Goal: Task Accomplishment & Management: Use online tool/utility

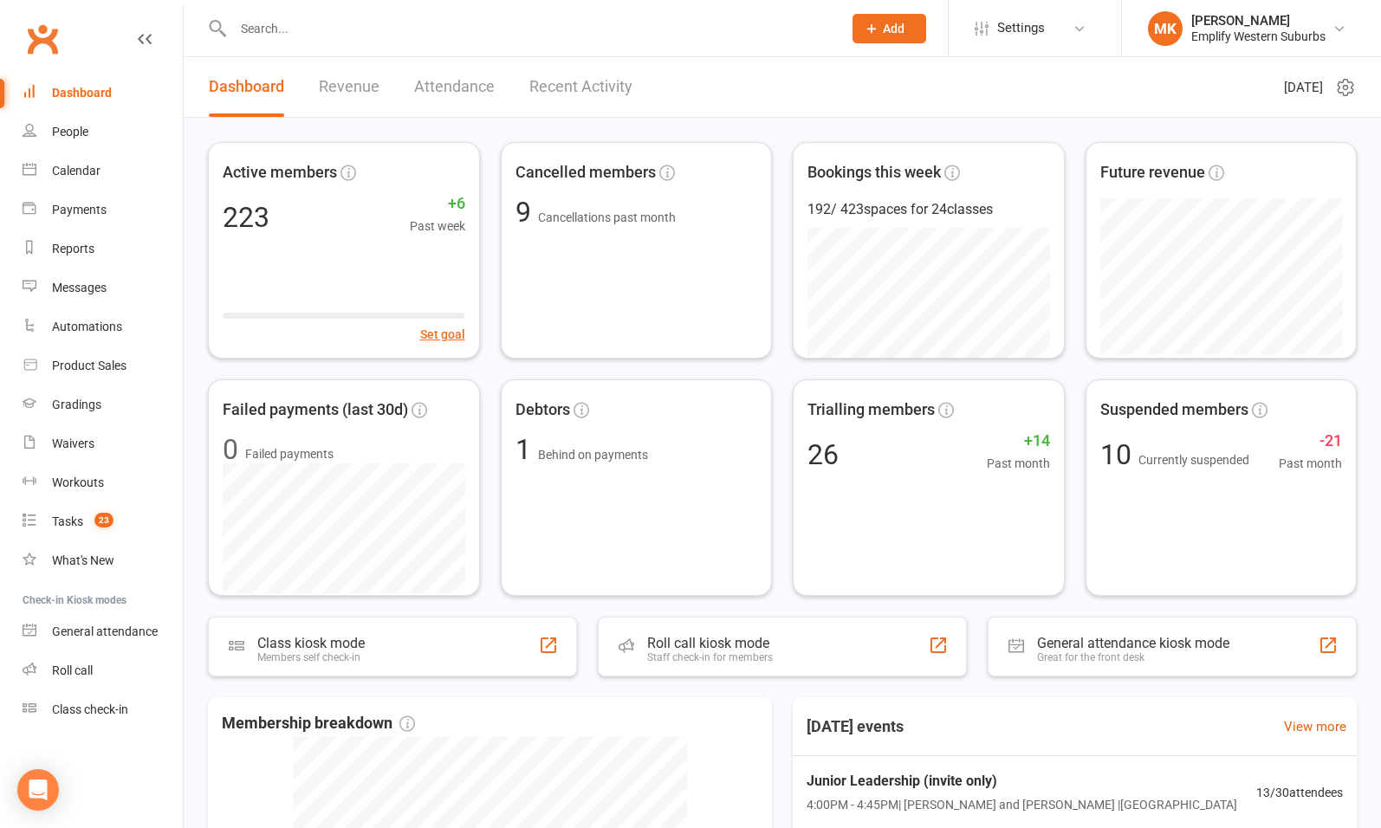
click at [471, 29] on input "text" at bounding box center [529, 28] width 602 height 24
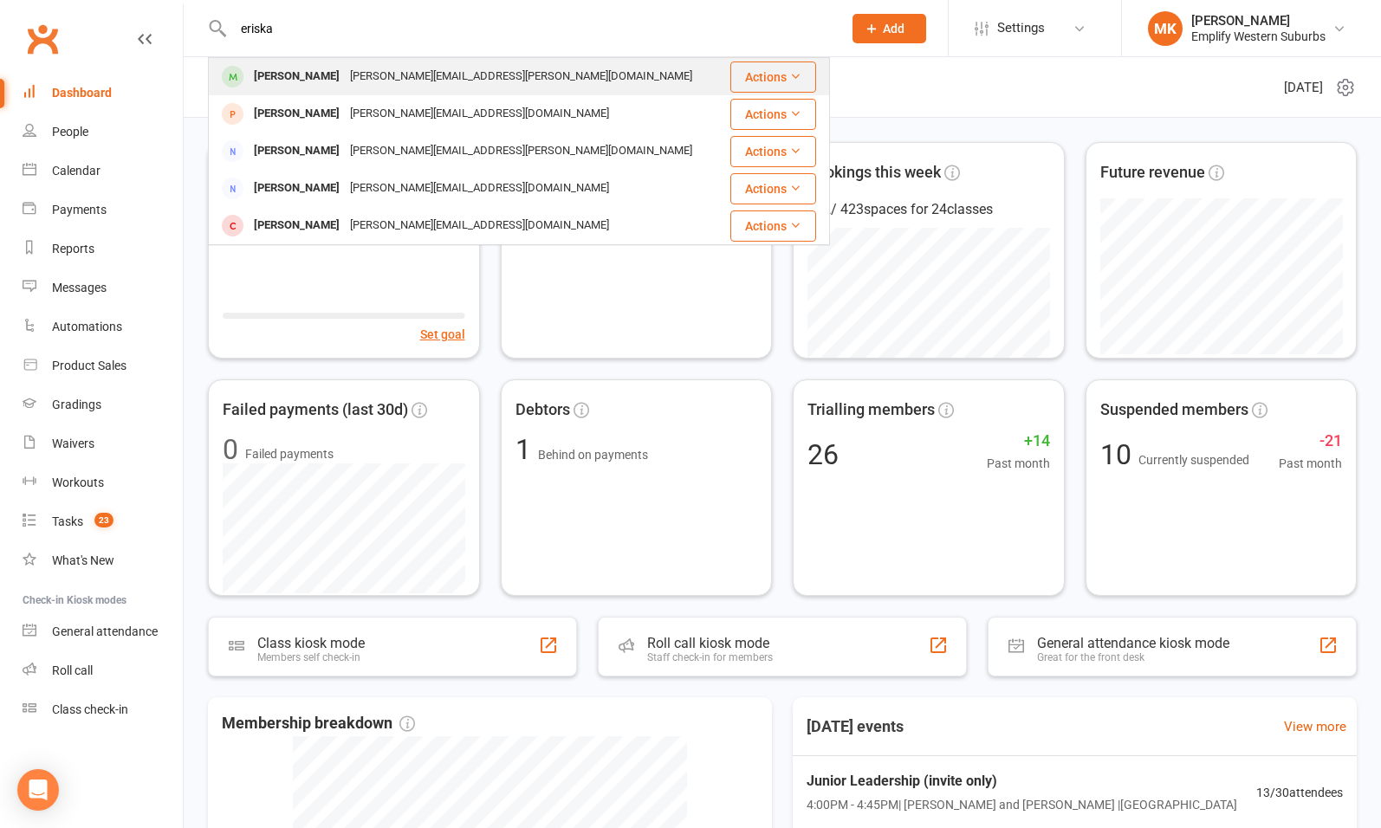
type input "eriska"
click at [356, 81] on div "[PERSON_NAME][EMAIL_ADDRESS][PERSON_NAME][DOMAIN_NAME]" at bounding box center [521, 76] width 353 height 25
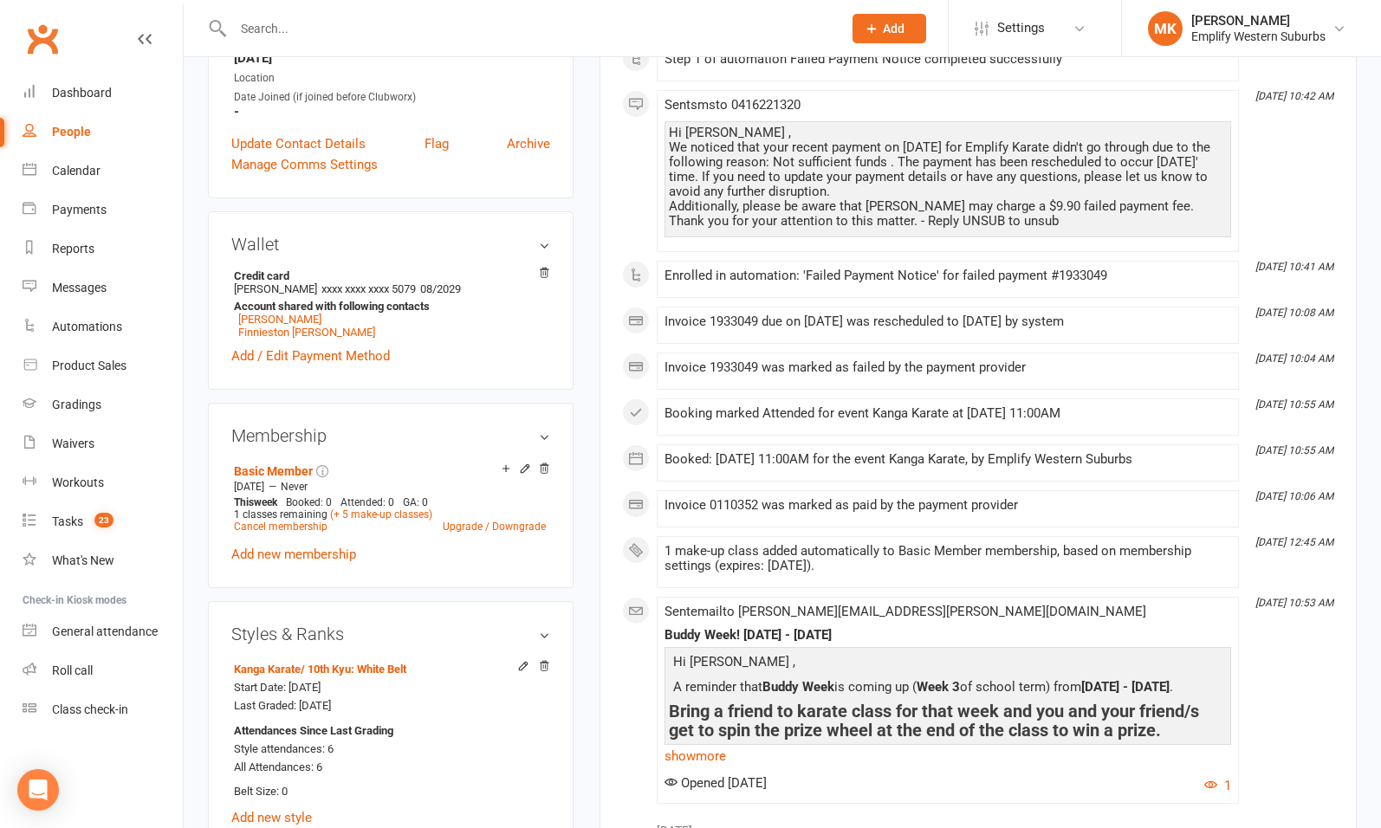
scroll to position [423, 0]
click at [264, 464] on link "Basic Member" at bounding box center [273, 471] width 79 height 14
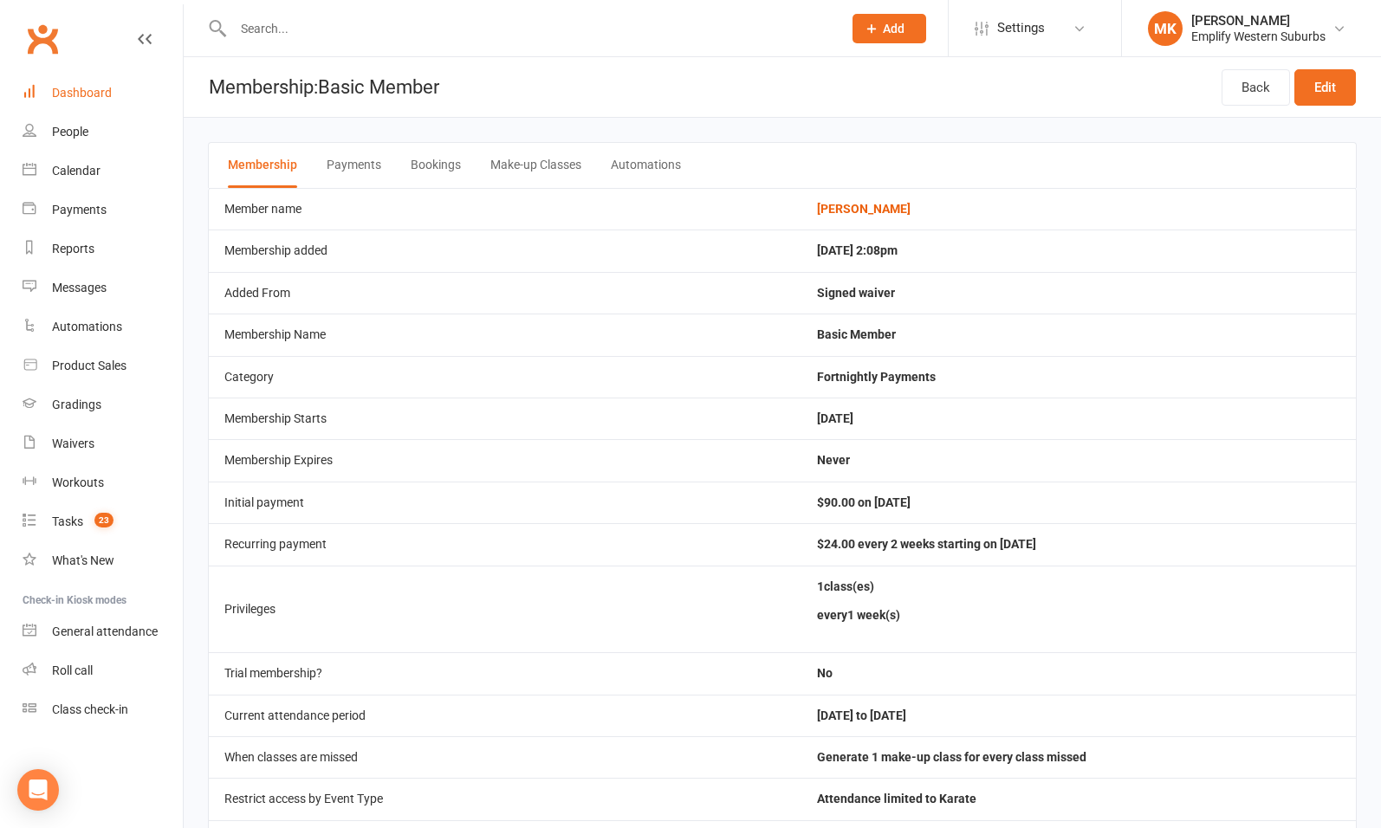
click at [98, 94] on div "Dashboard" at bounding box center [82, 93] width 60 height 14
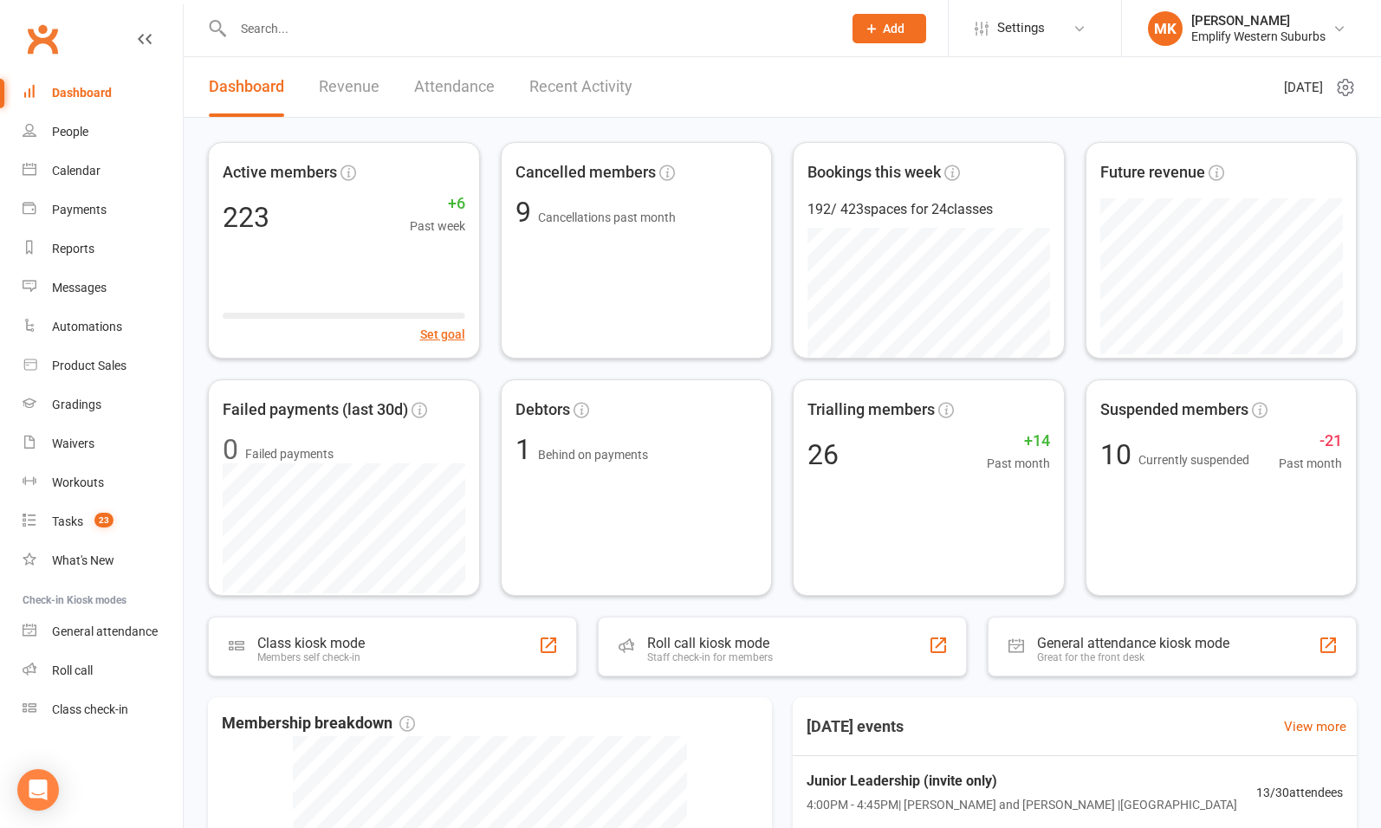
click at [348, 36] on input "text" at bounding box center [529, 28] width 602 height 24
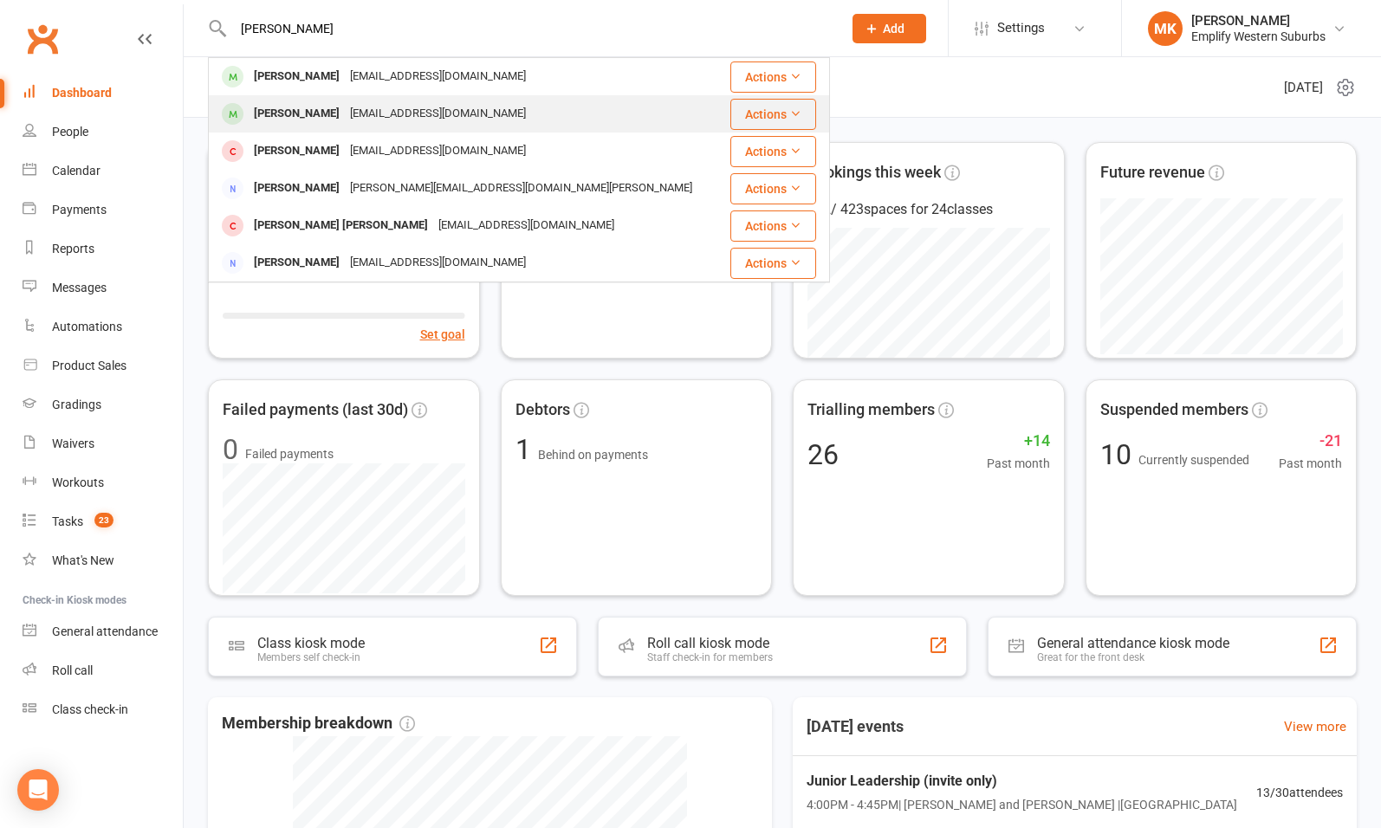
type input "joshua"
click at [345, 120] on div "dianafischer10@gmail.com" at bounding box center [438, 113] width 186 height 25
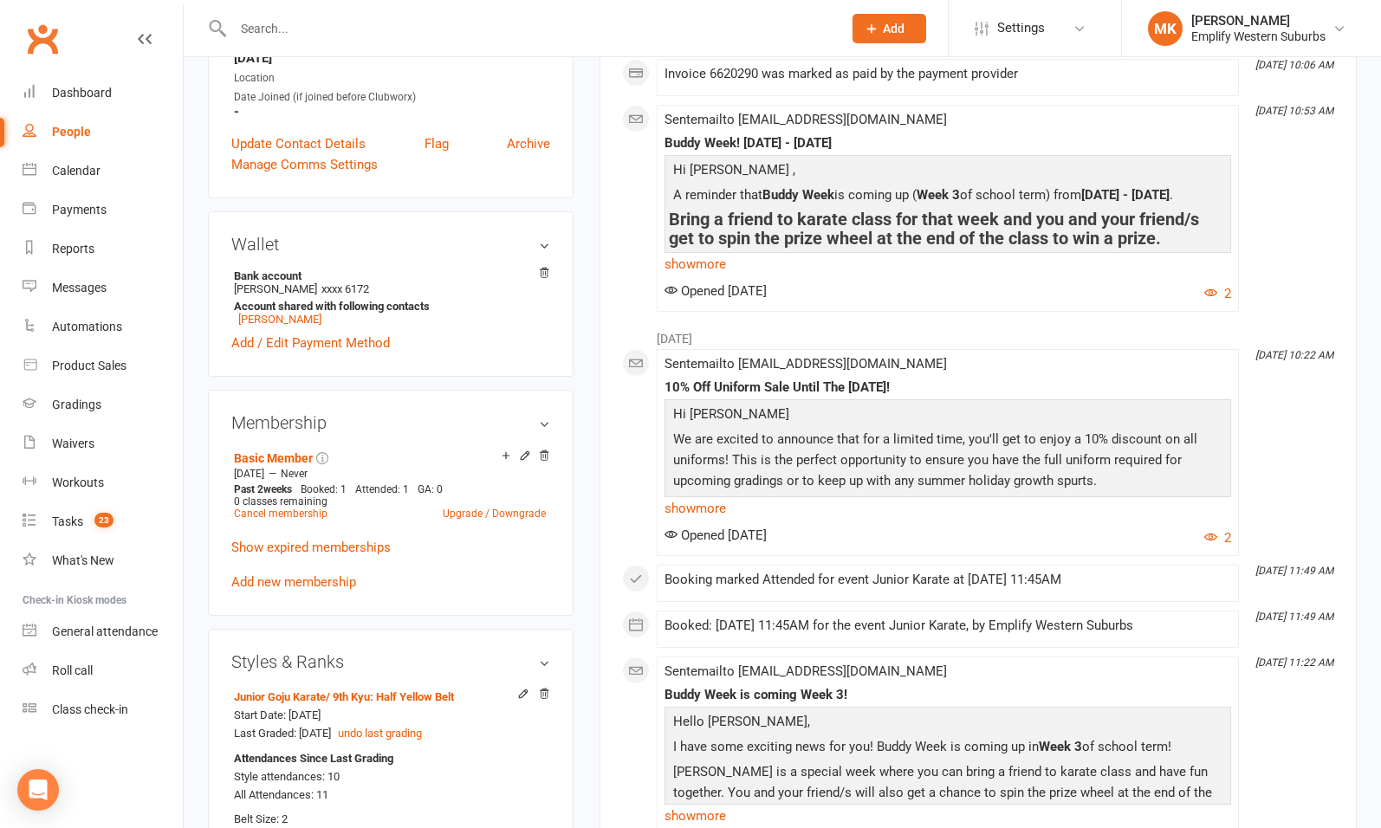
scroll to position [464, 0]
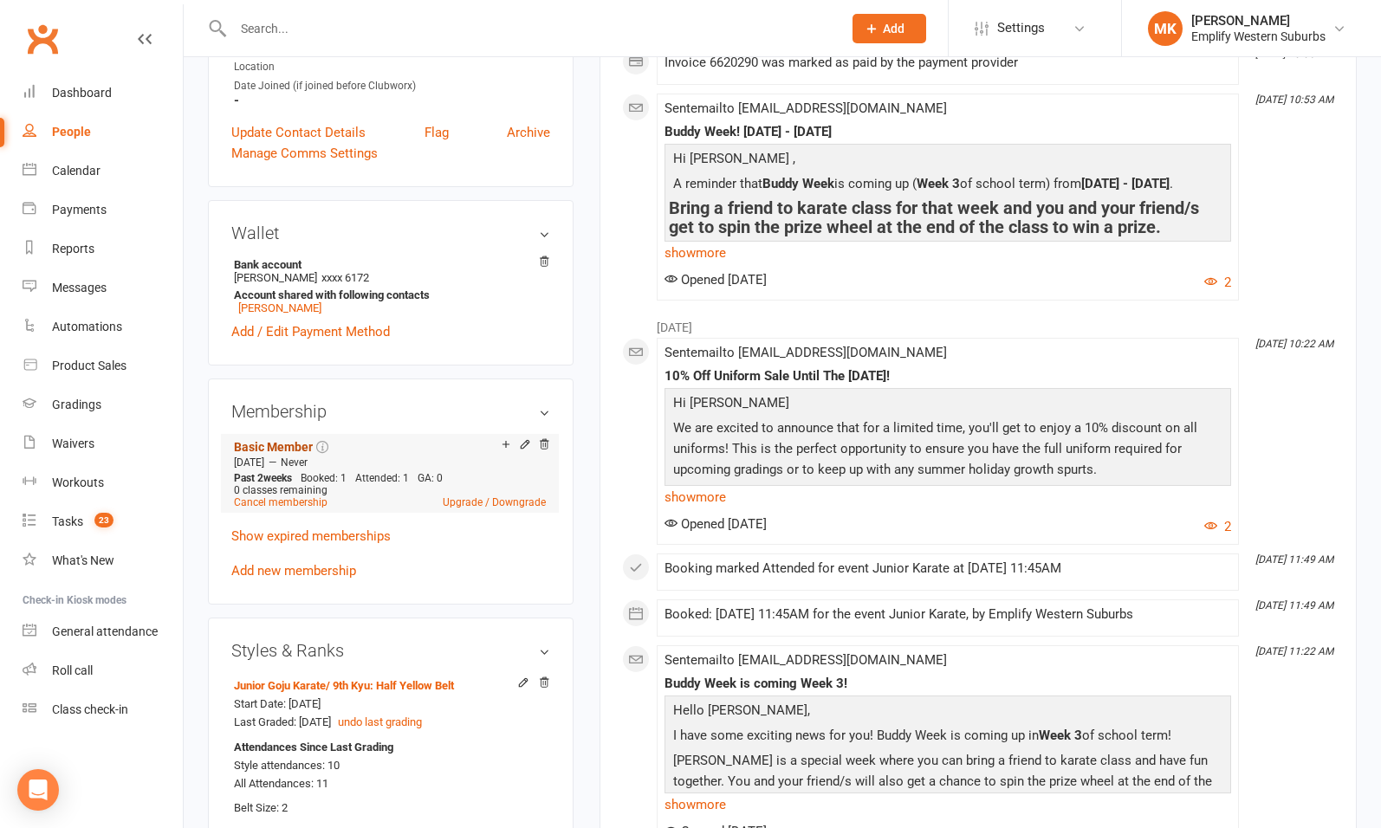
click at [280, 445] on link "Basic Member" at bounding box center [273, 447] width 79 height 14
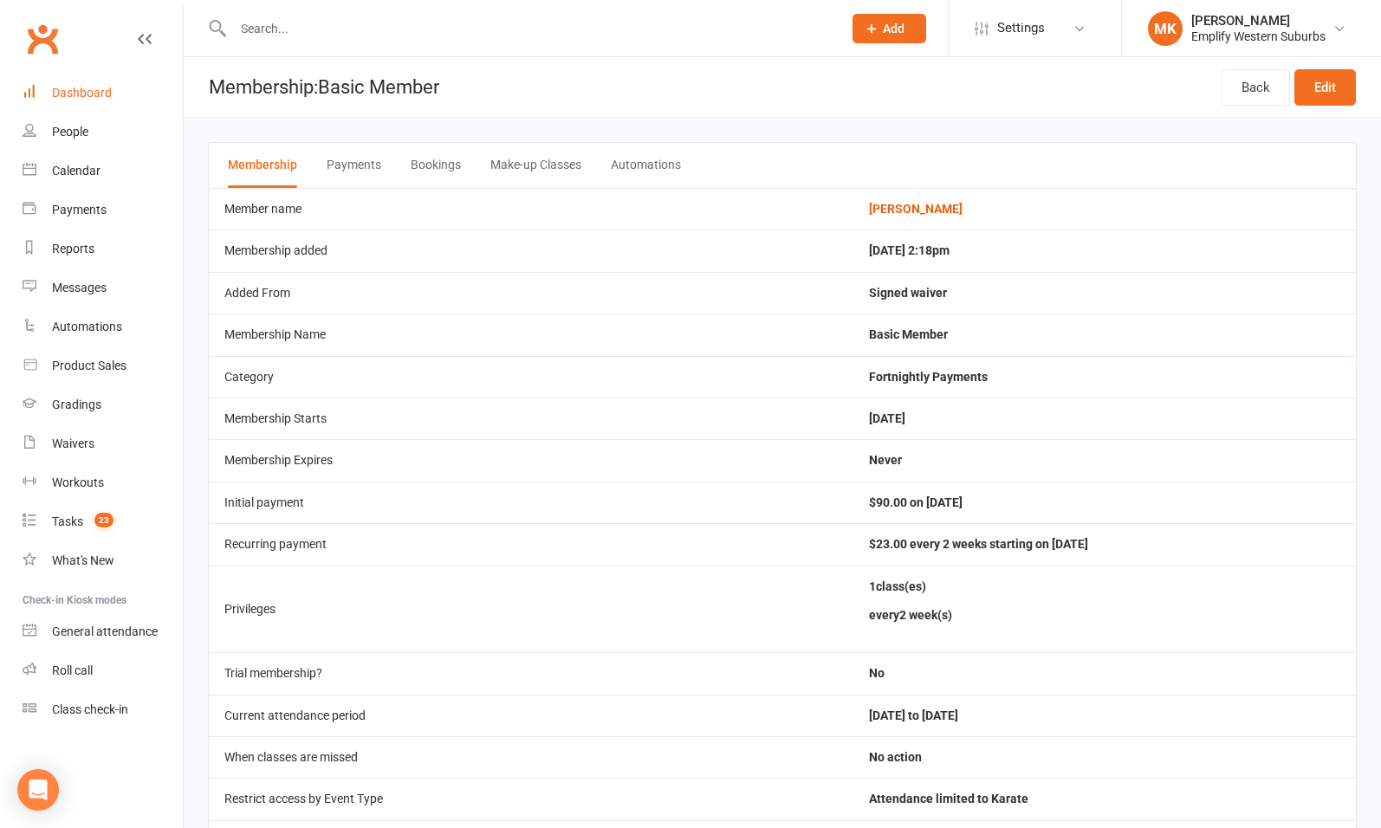
click at [78, 95] on div "Dashboard" at bounding box center [82, 93] width 60 height 14
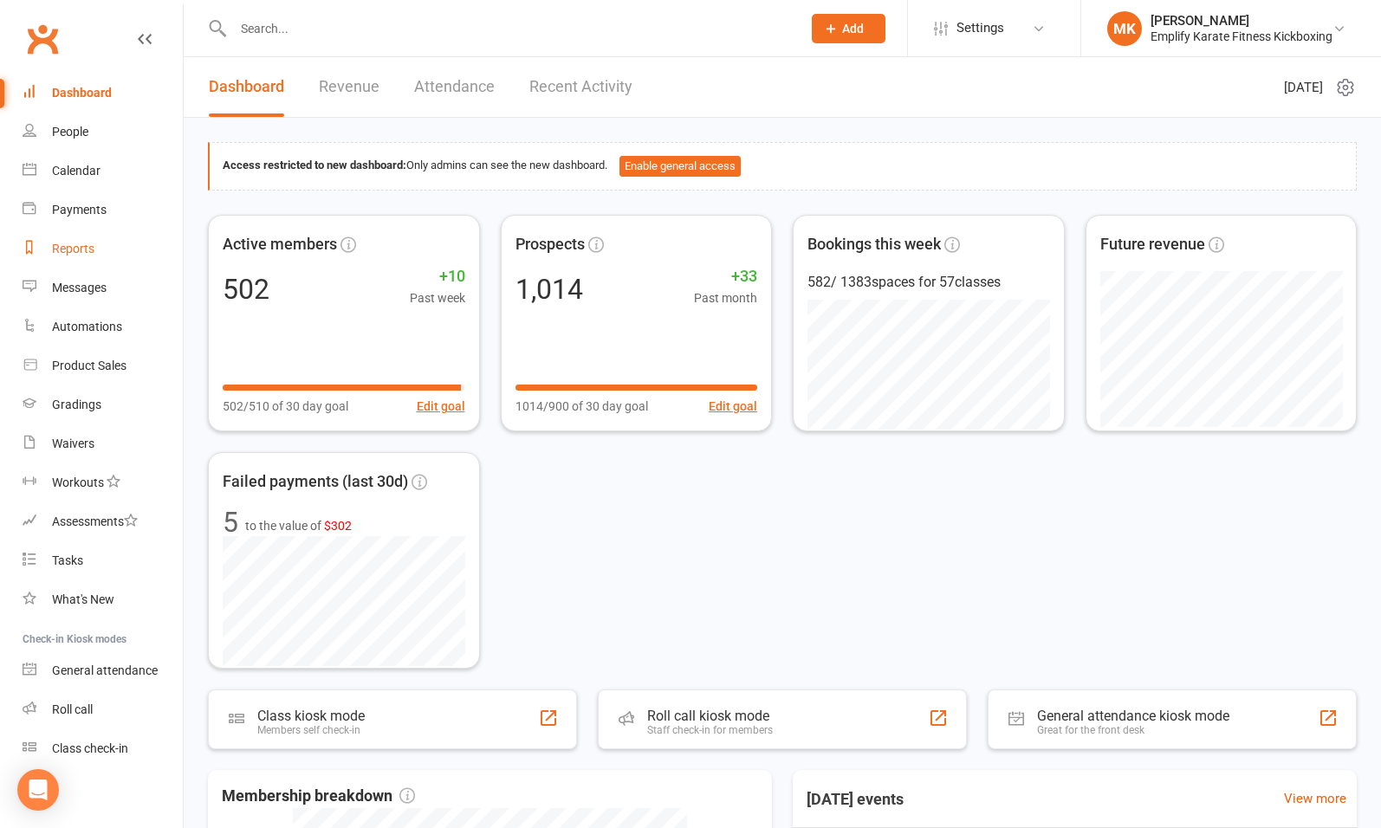
click at [81, 245] on div "Reports" at bounding box center [73, 249] width 42 height 14
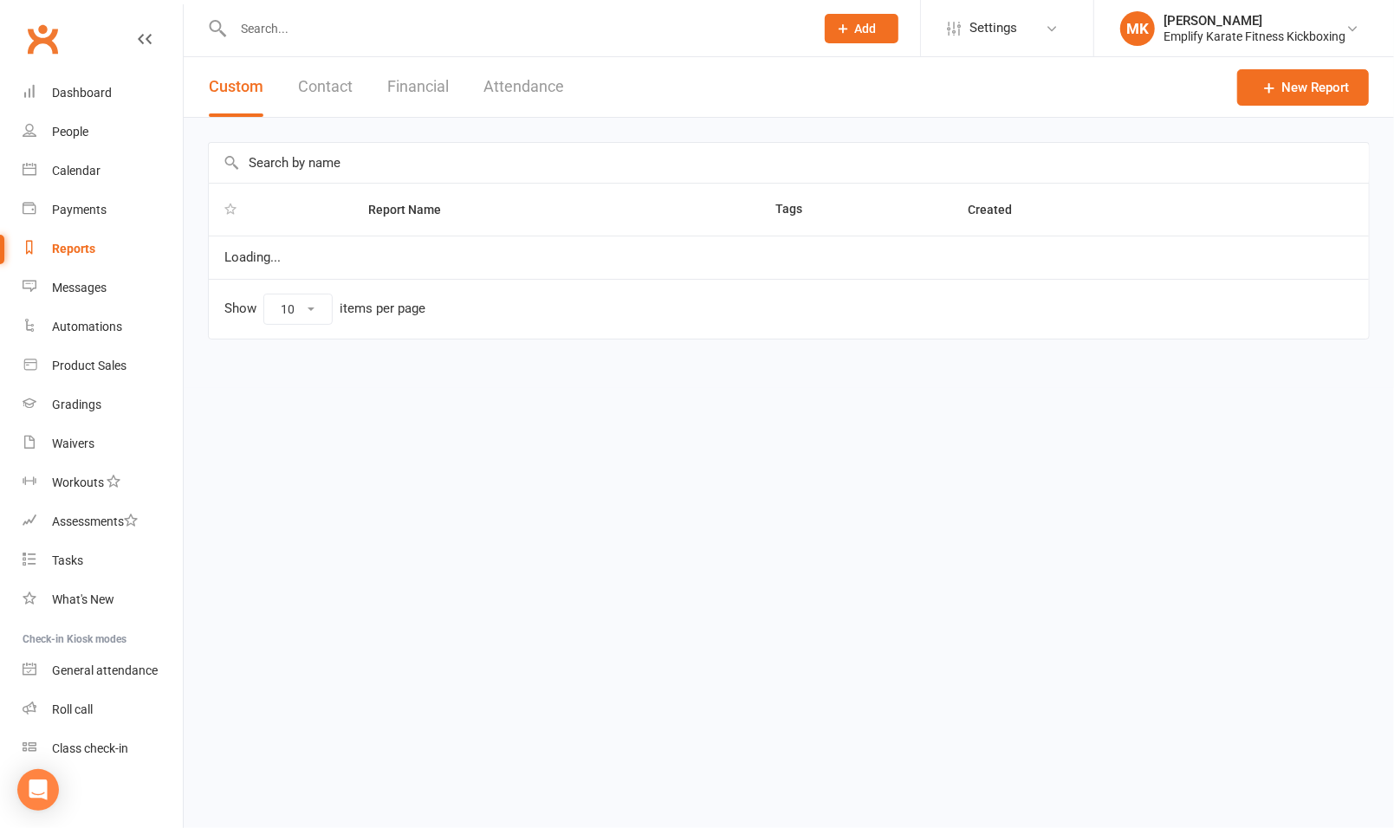
select select "100"
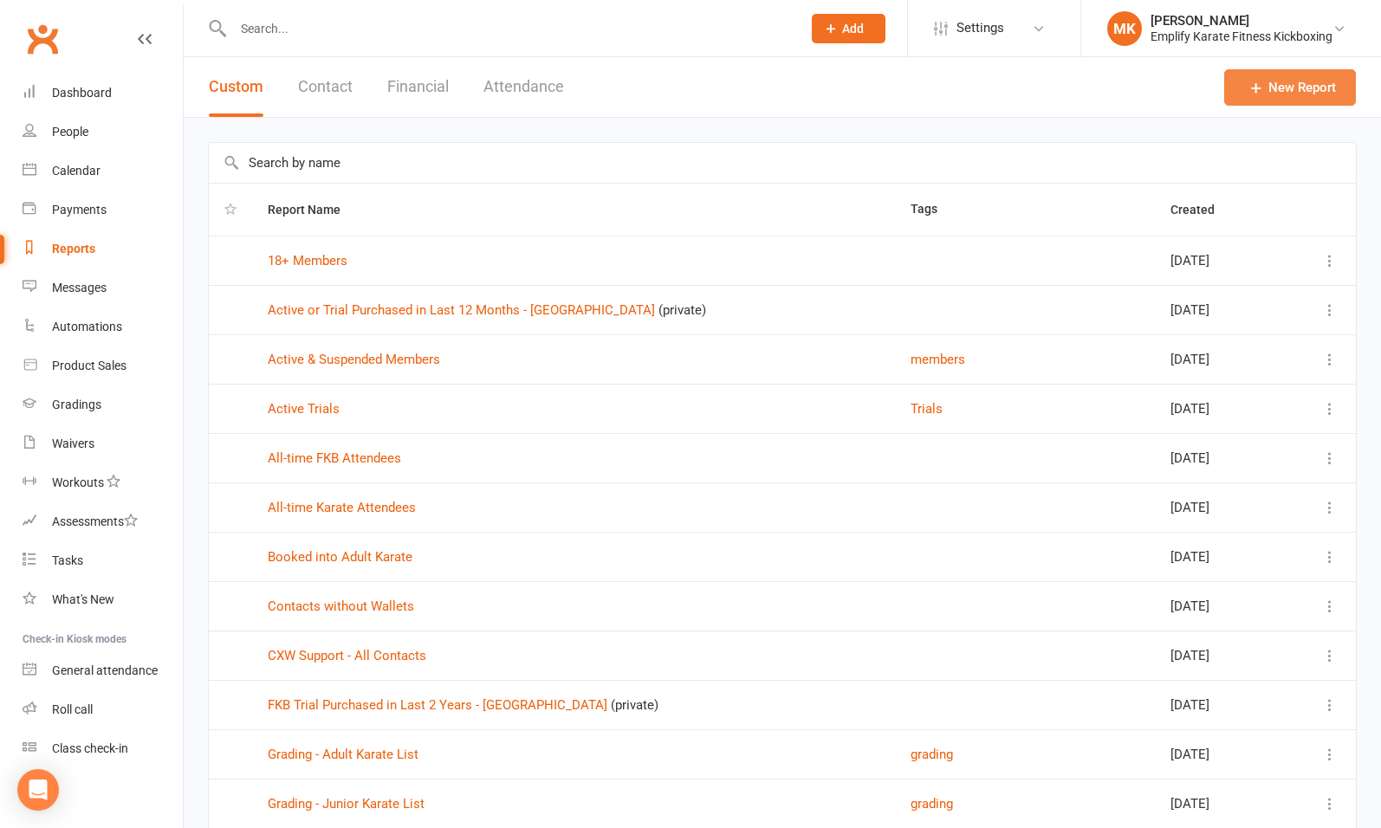
click at [1279, 95] on link "New Report" at bounding box center [1290, 87] width 132 height 36
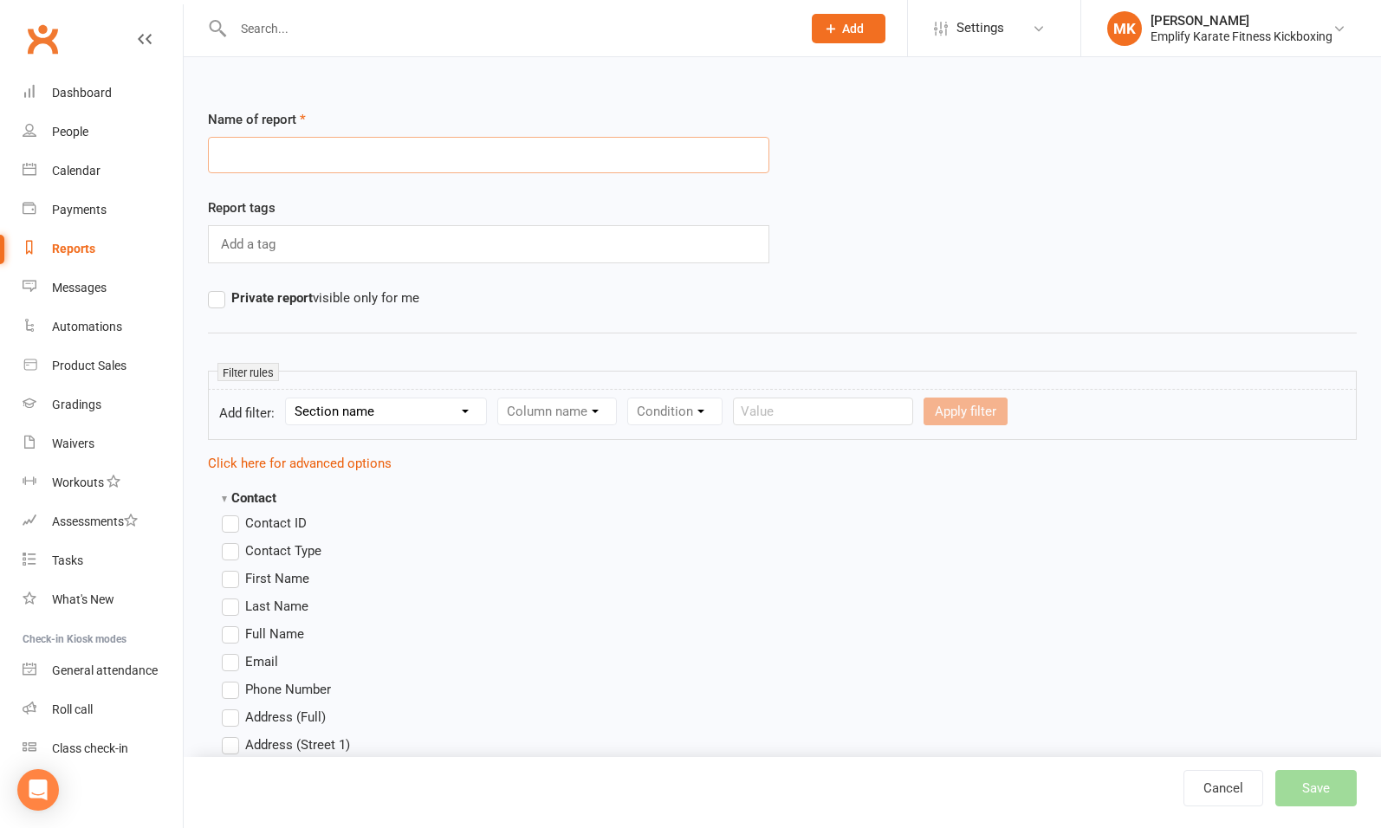
paste input "Active Members Current Recurring Fees"
type input "Active Members Current Recurring Fees"
click at [289, 246] on div "Add a tag" at bounding box center [489, 244] width 562 height 38
type input "memberships"
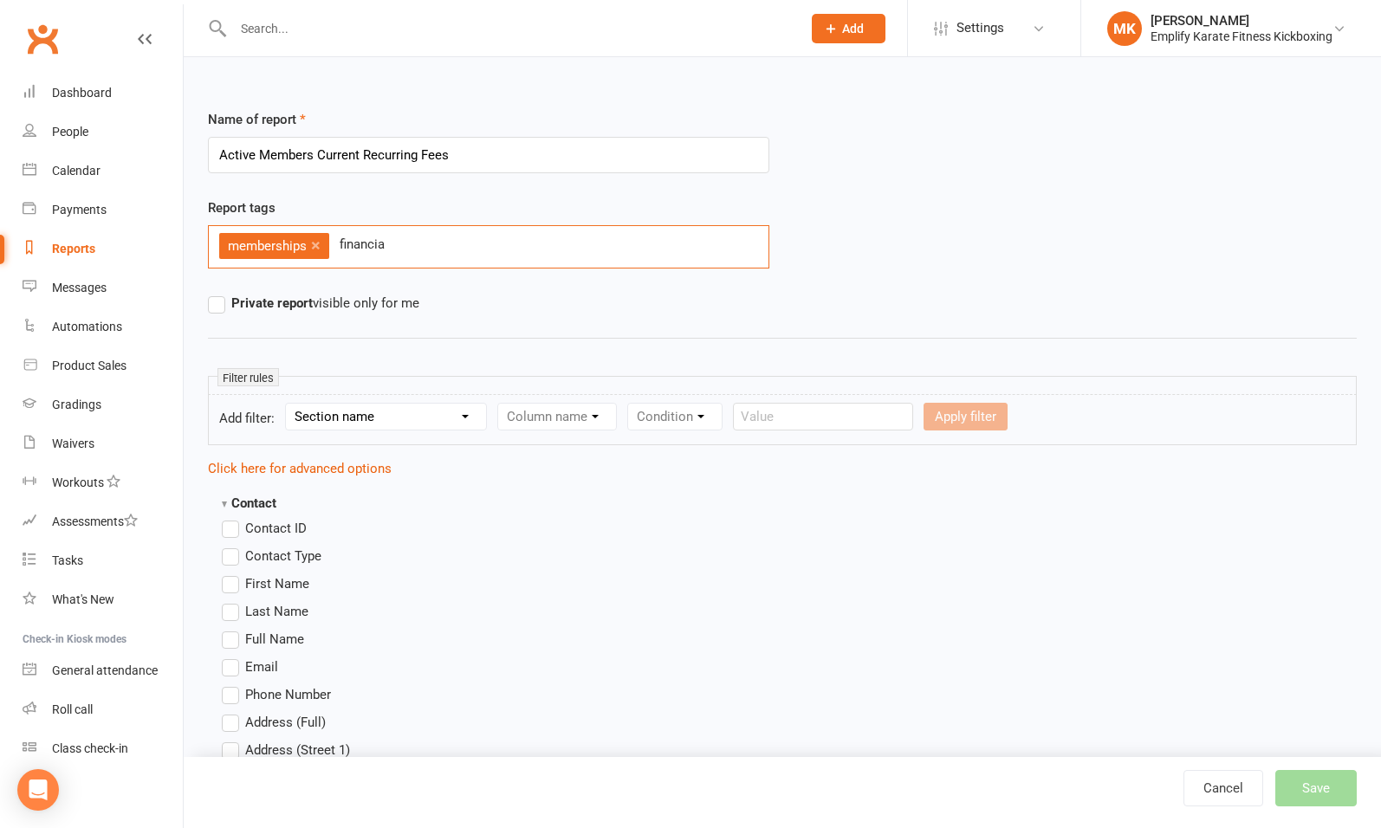
type input "financial"
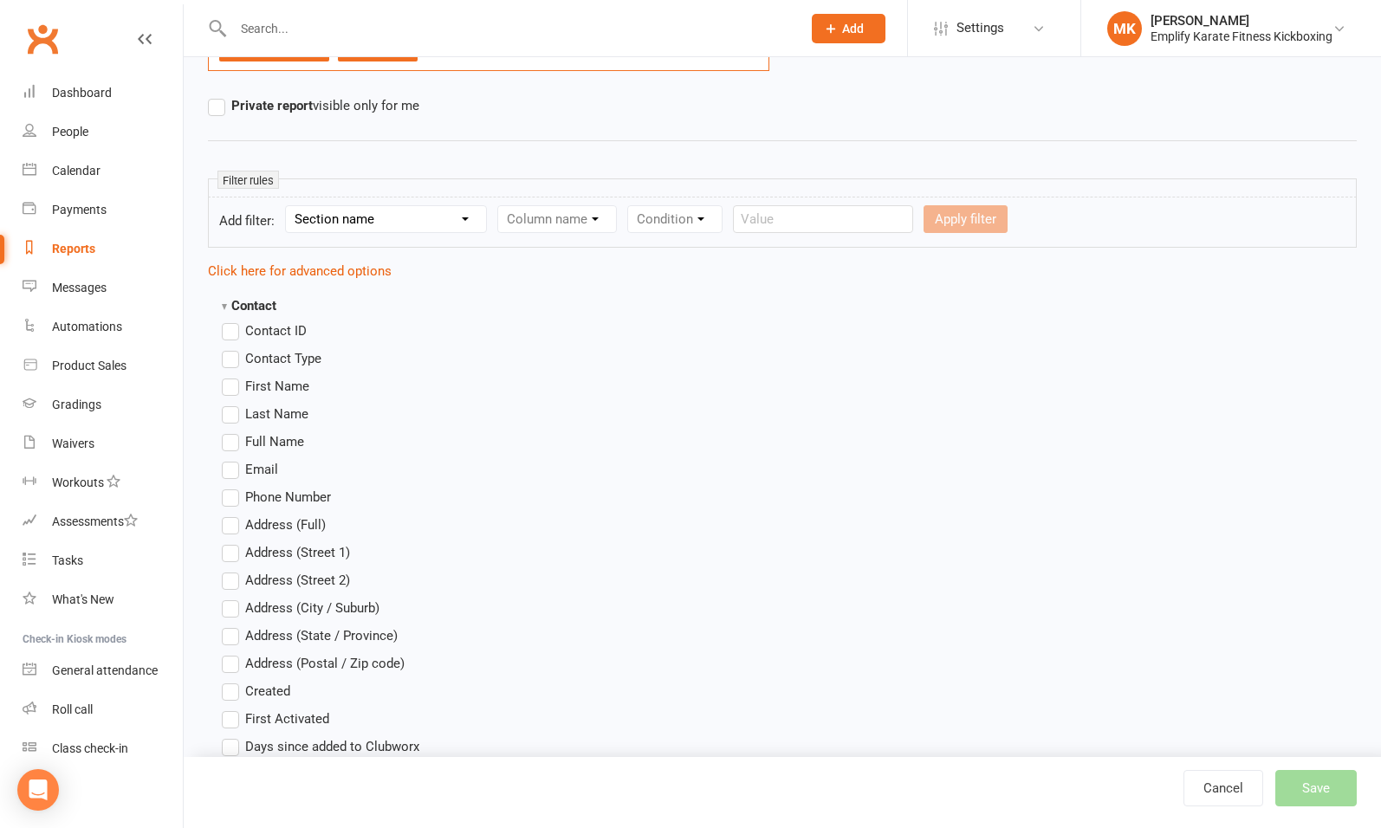
scroll to position [200, 0]
click at [350, 220] on select "Section name Contact Attendance Aggregate Payment Booking Waitlist Attendees Ca…" at bounding box center [386, 217] width 200 height 26
select select "11"
click at [289, 204] on select "Section name Contact Attendance Aggregate Payment Booking Waitlist Attendees Ca…" at bounding box center [386, 217] width 200 height 26
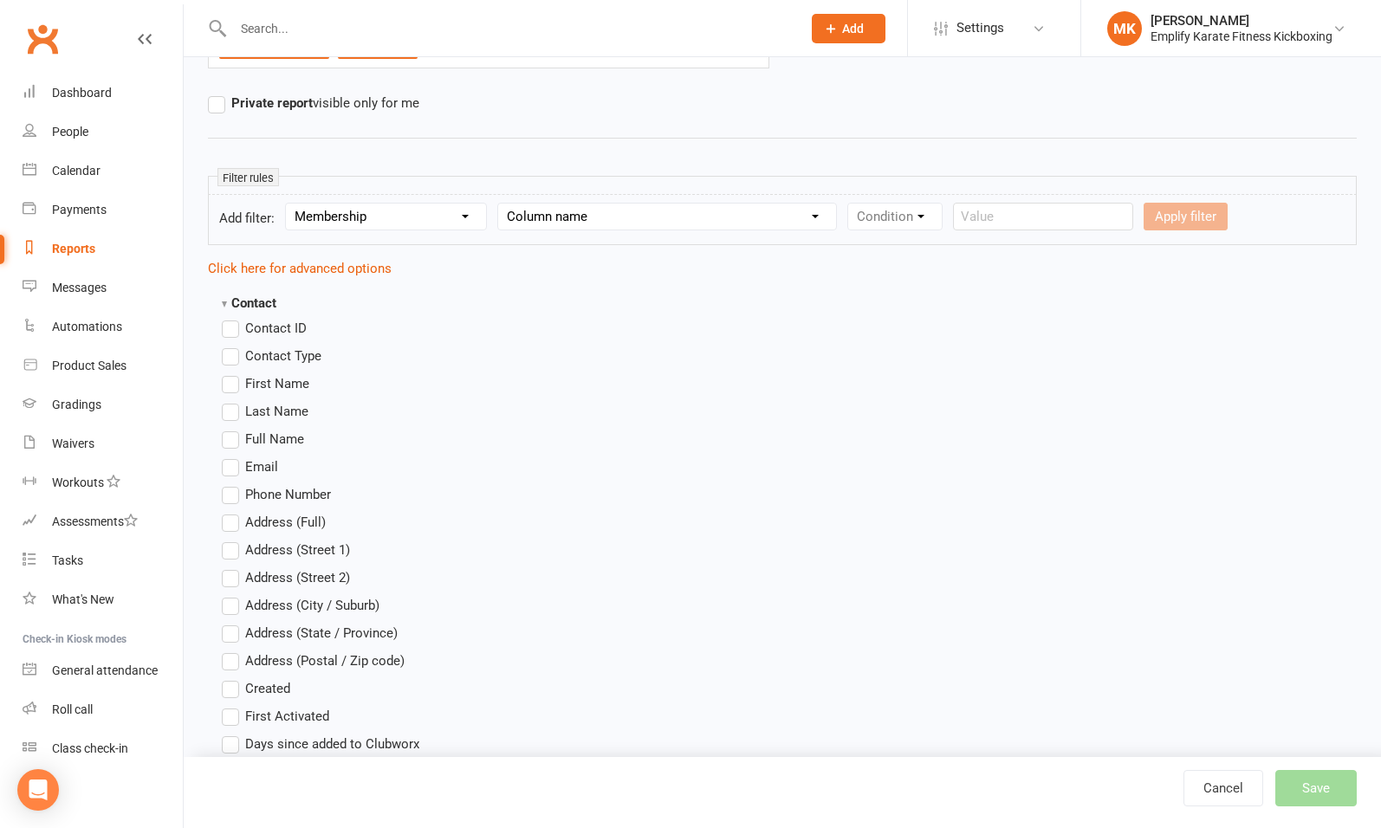
click at [585, 224] on select "Column name Membership ID Membership Name Membership Category Membership Start …" at bounding box center [667, 217] width 338 height 26
select select "29"
click at [500, 204] on select "Column name Membership ID Membership Name Membership Category Membership Start …" at bounding box center [667, 217] width 338 height 26
click at [881, 216] on select "Condition Is Is not Is blank Is not blank" at bounding box center [900, 217] width 105 height 26
select select "0"
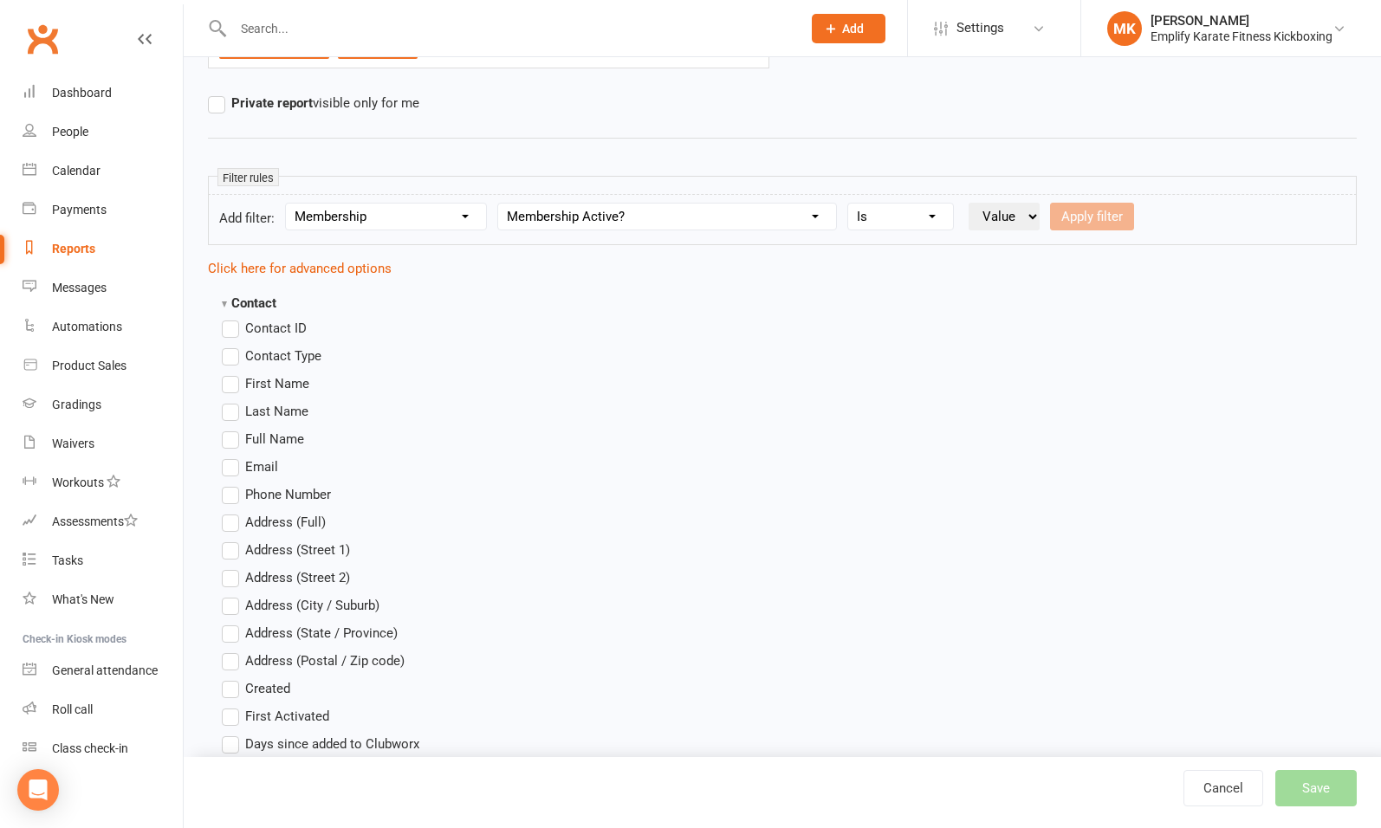
click at [850, 204] on select "Condition Is Is not Is blank Is not blank" at bounding box center [900, 217] width 105 height 26
click at [1010, 198] on form "Add filter: Section name Contact Attendance Aggregate Payment Booking Waitlist …" at bounding box center [782, 219] width 1149 height 51
click at [1010, 211] on select "Value Yes No" at bounding box center [1004, 217] width 71 height 28
select select "true"
click at [970, 203] on select "Value Yes No" at bounding box center [1004, 217] width 71 height 28
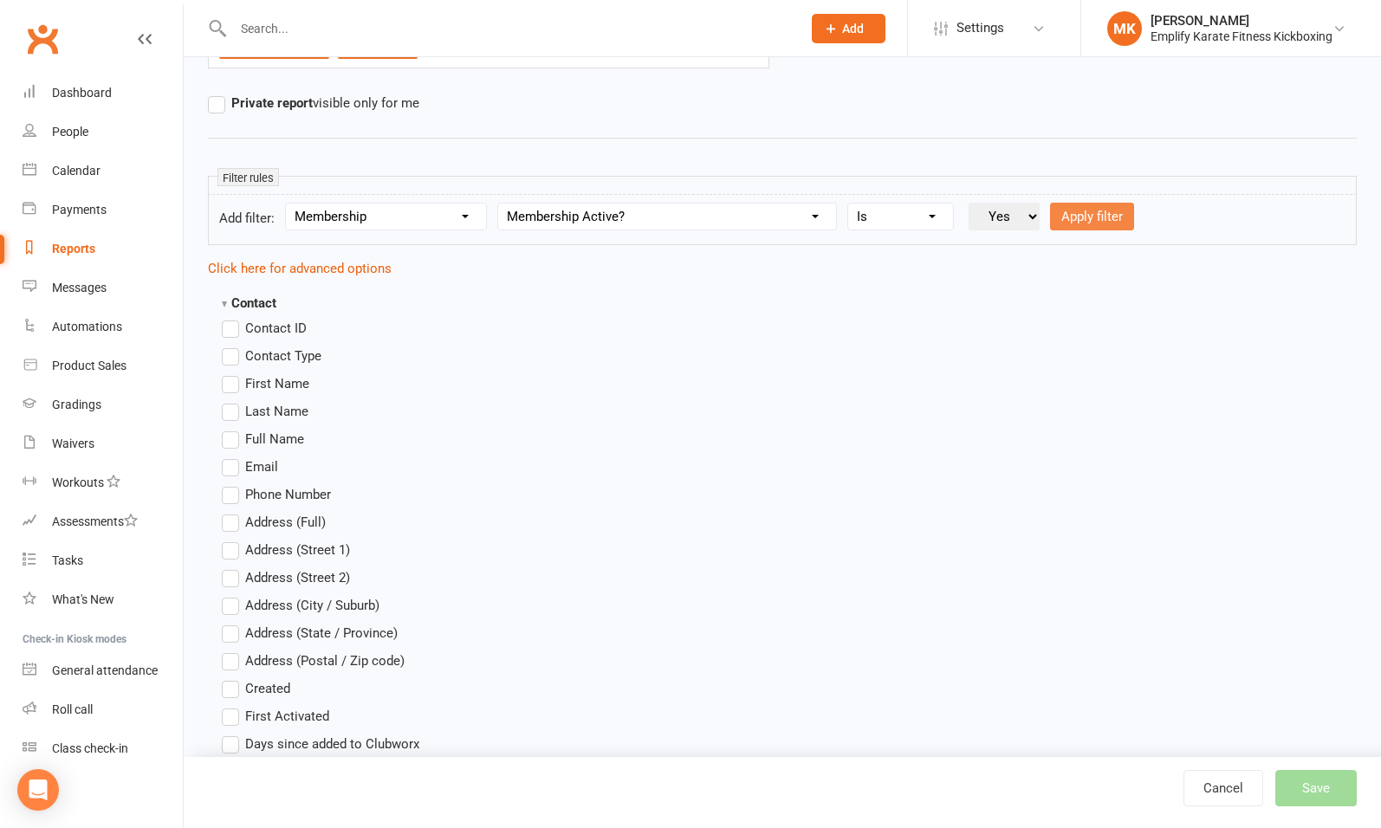
click at [1101, 212] on button "Apply filter" at bounding box center [1092, 217] width 84 height 28
select select
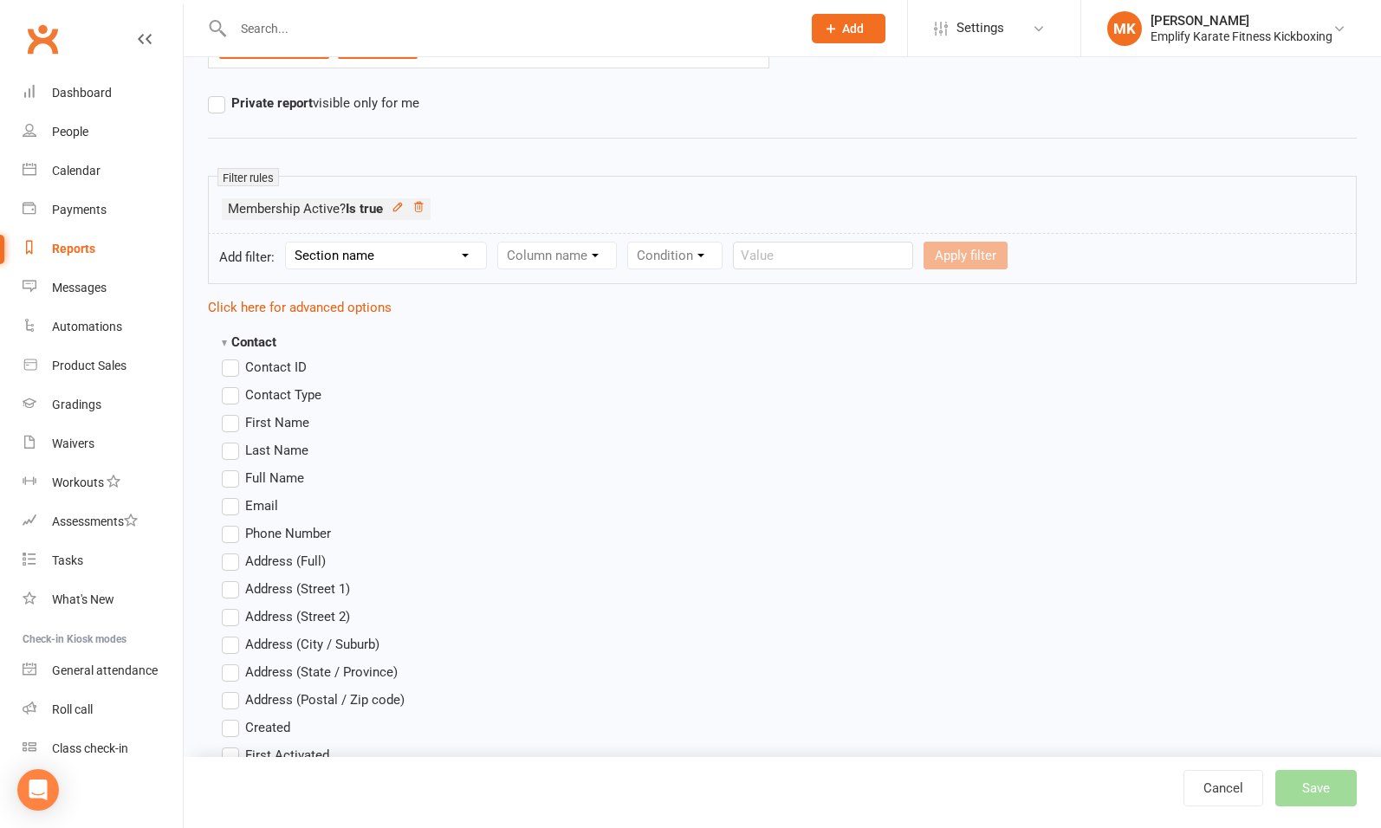
click at [266, 421] on span "First Name" at bounding box center [277, 421] width 64 height 18
click at [233, 412] on input "First Name" at bounding box center [227, 412] width 11 height 0
click at [264, 445] on span "Last Name" at bounding box center [276, 449] width 63 height 18
click at [233, 440] on input "Last Name" at bounding box center [227, 440] width 11 height 0
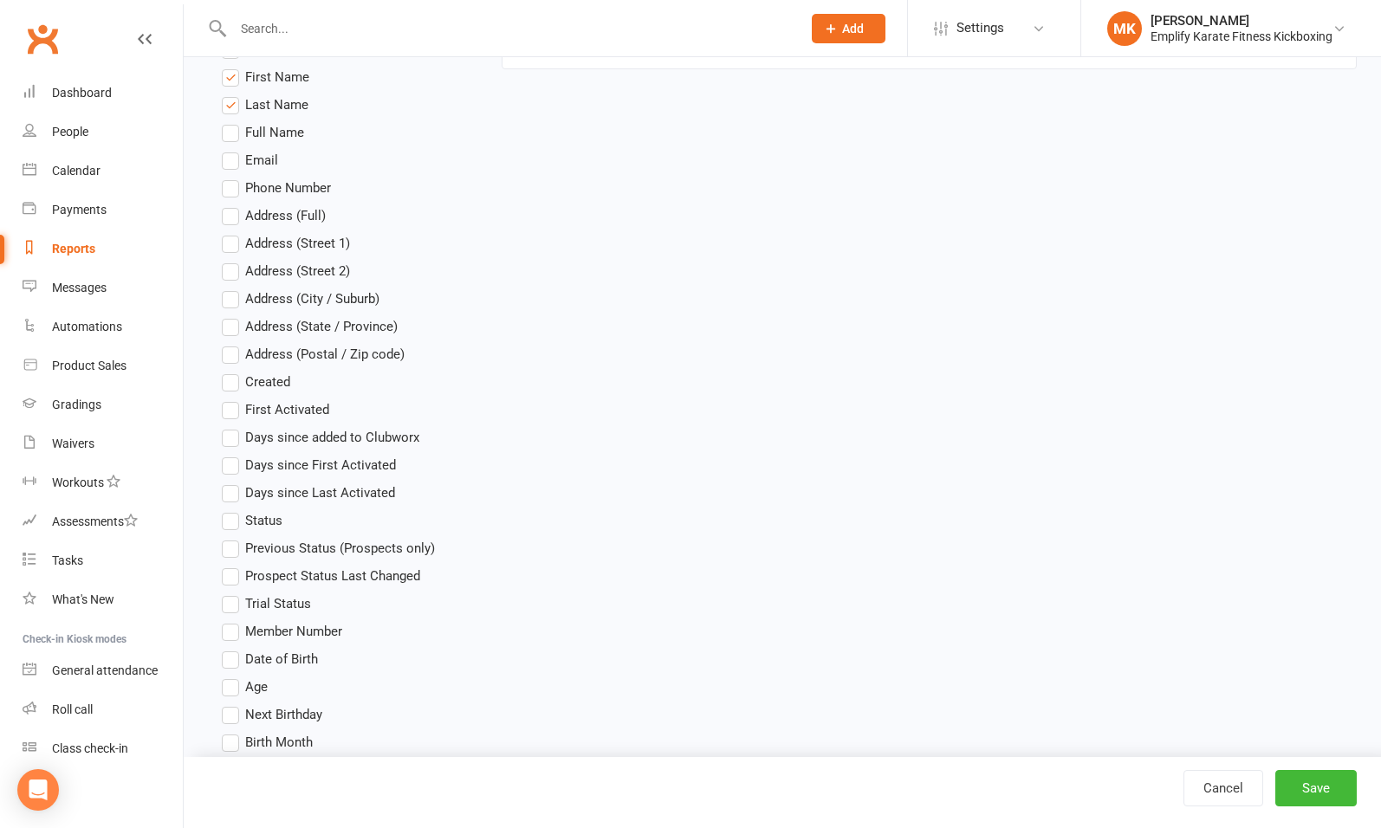
scroll to position [552, 0]
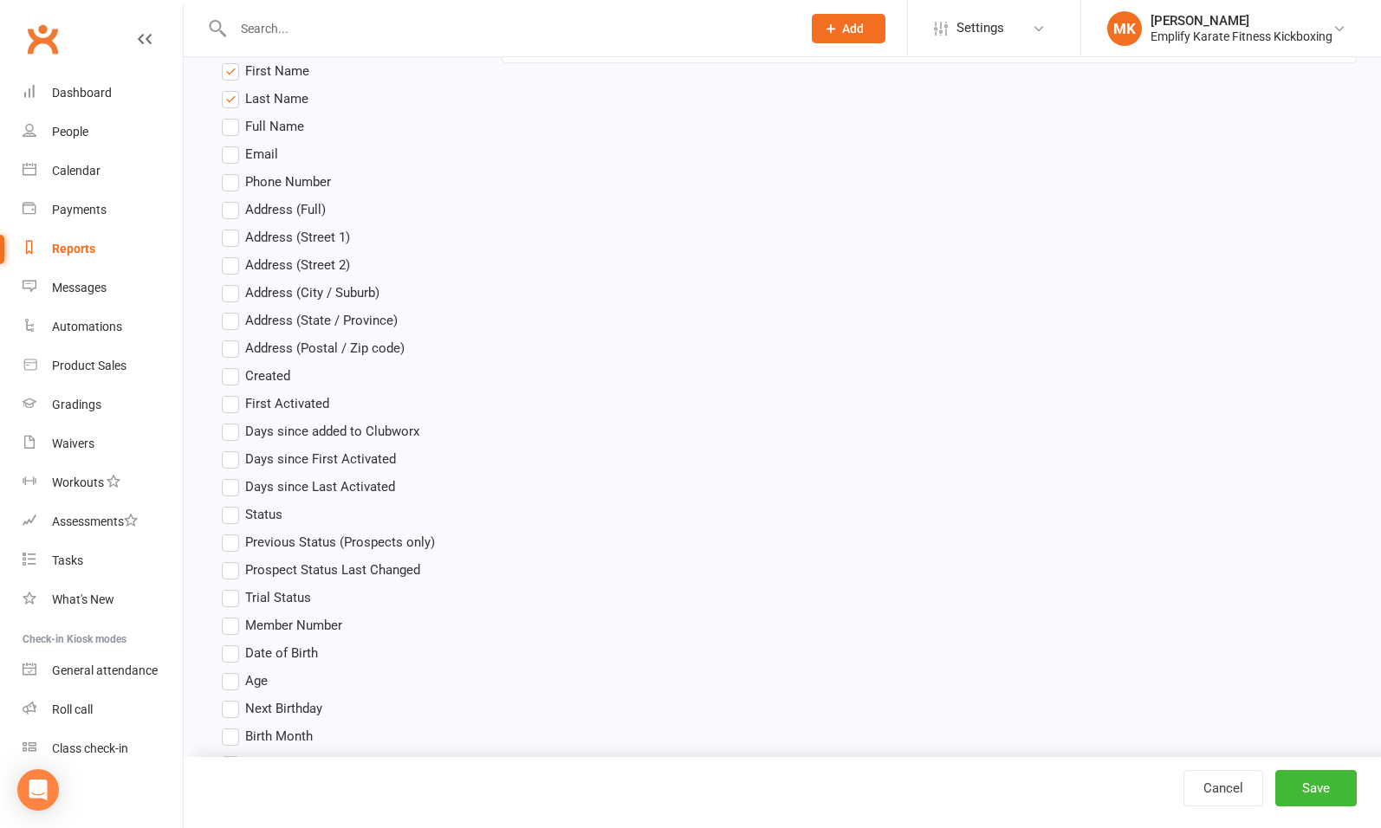
click at [259, 679] on span "Age" at bounding box center [256, 680] width 23 height 18
click at [233, 671] on input "Age" at bounding box center [227, 671] width 11 height 0
click at [263, 374] on span "Created" at bounding box center [267, 375] width 45 height 18
click at [233, 366] on input "Created" at bounding box center [227, 366] width 11 height 0
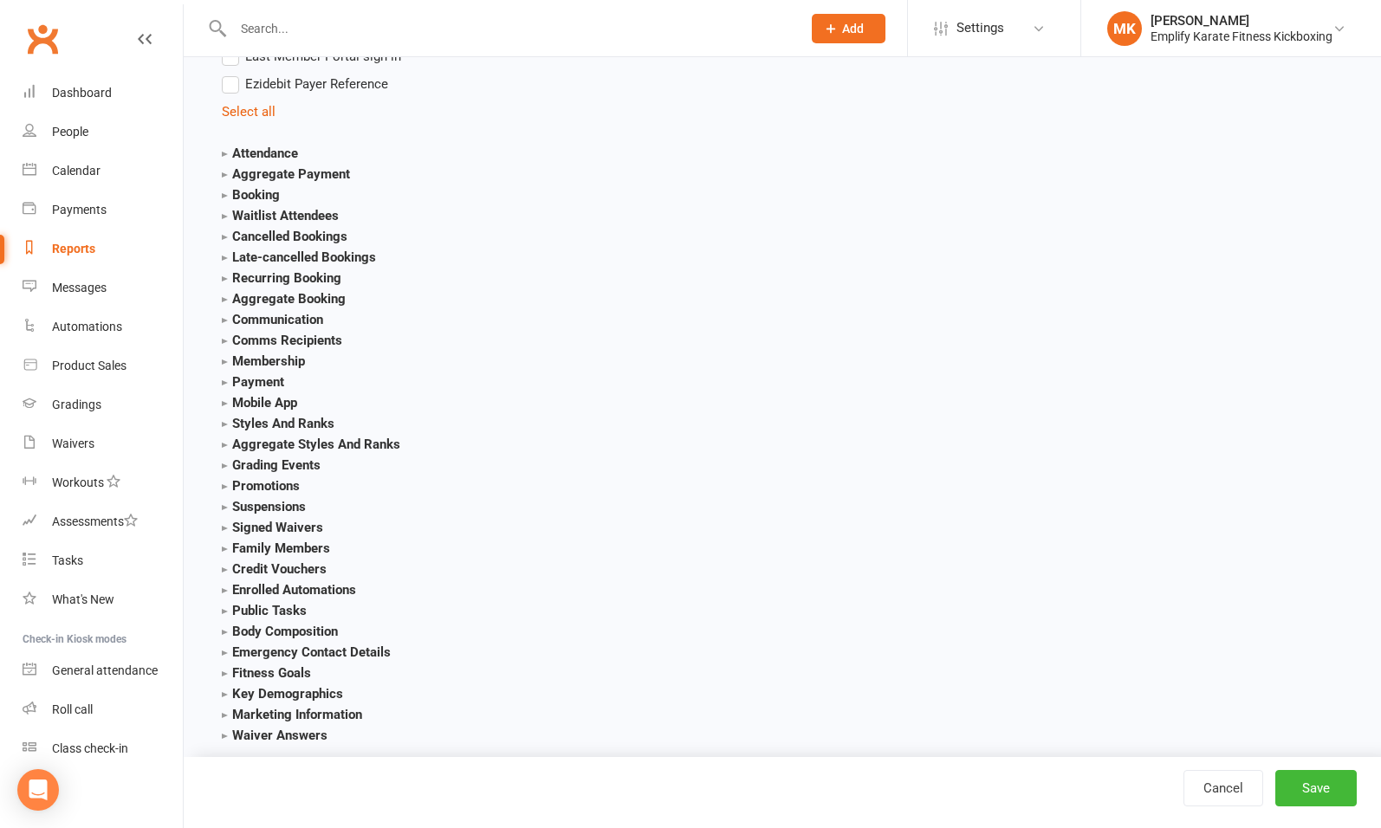
scroll to position [1920, 0]
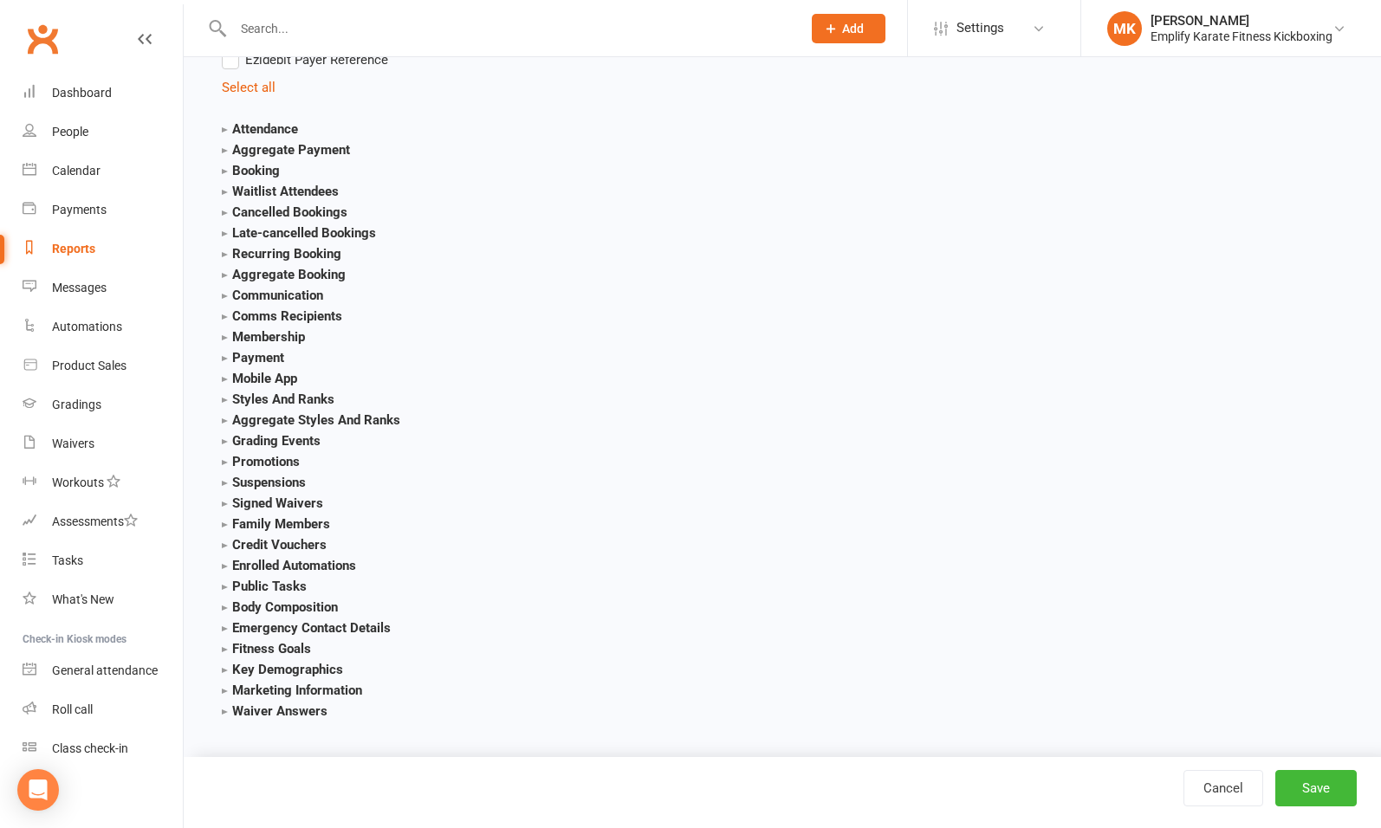
click at [271, 337] on strong "Membership" at bounding box center [263, 337] width 83 height 16
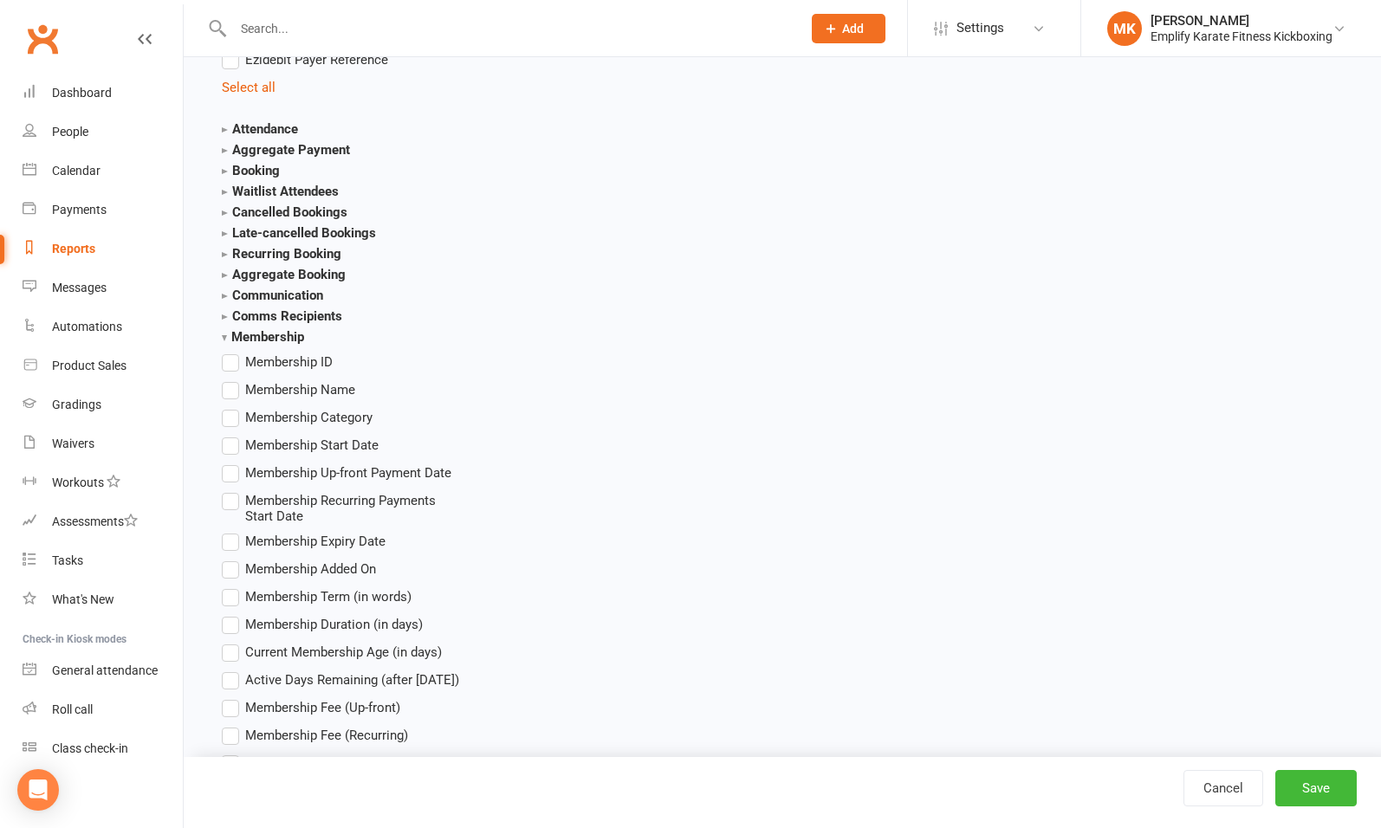
click at [275, 383] on span "Membership Name" at bounding box center [300, 389] width 110 height 18
click at [233, 380] on input "Membership Name" at bounding box center [227, 380] width 11 height 0
click at [306, 442] on span "Membership Start Date" at bounding box center [311, 444] width 133 height 18
click at [233, 435] on input "Membership Start Date" at bounding box center [227, 435] width 11 height 0
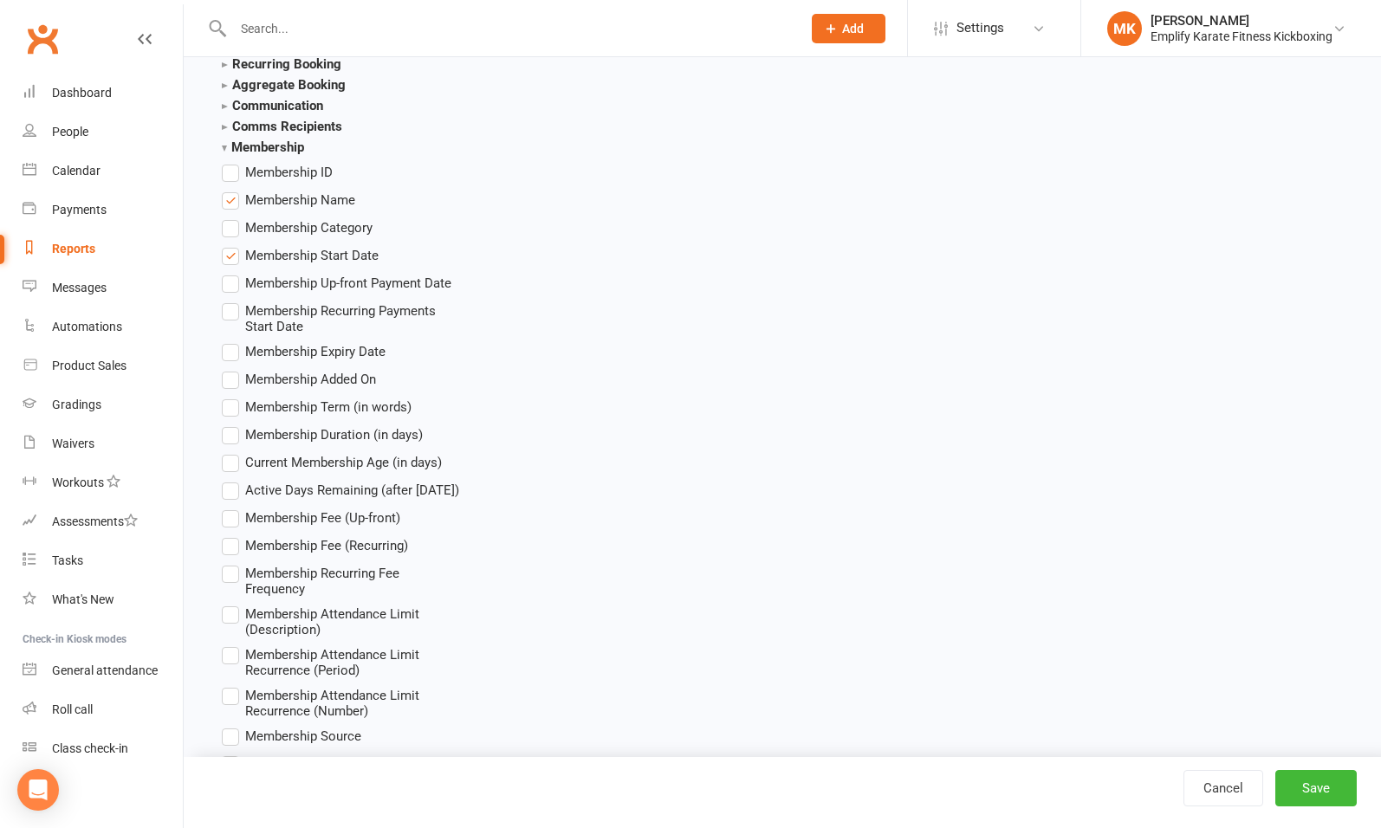
scroll to position [2112, 0]
click at [289, 538] on span "Membership Fee (Recurring)" at bounding box center [326, 543] width 163 height 18
click at [233, 534] on input "Membership Fee (Recurring)" at bounding box center [227, 534] width 11 height 0
click at [281, 571] on span "Membership Recurring Fee Frequency" at bounding box center [353, 579] width 217 height 34
click at [233, 562] on input "Membership Recurring Fee Frequency" at bounding box center [227, 562] width 11 height 0
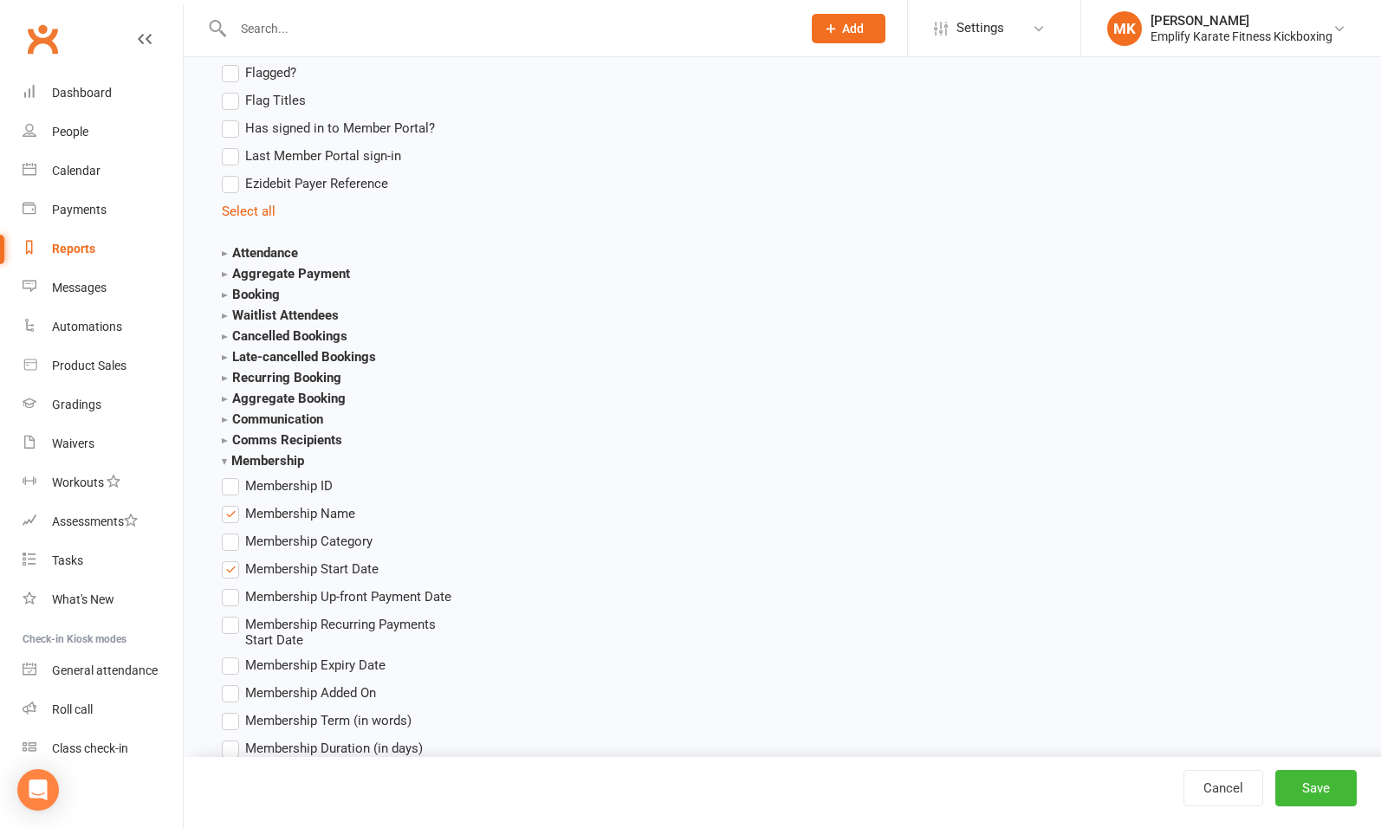
scroll to position [1795, 0]
click at [311, 275] on strong "Aggregate Payment" at bounding box center [286, 276] width 128 height 16
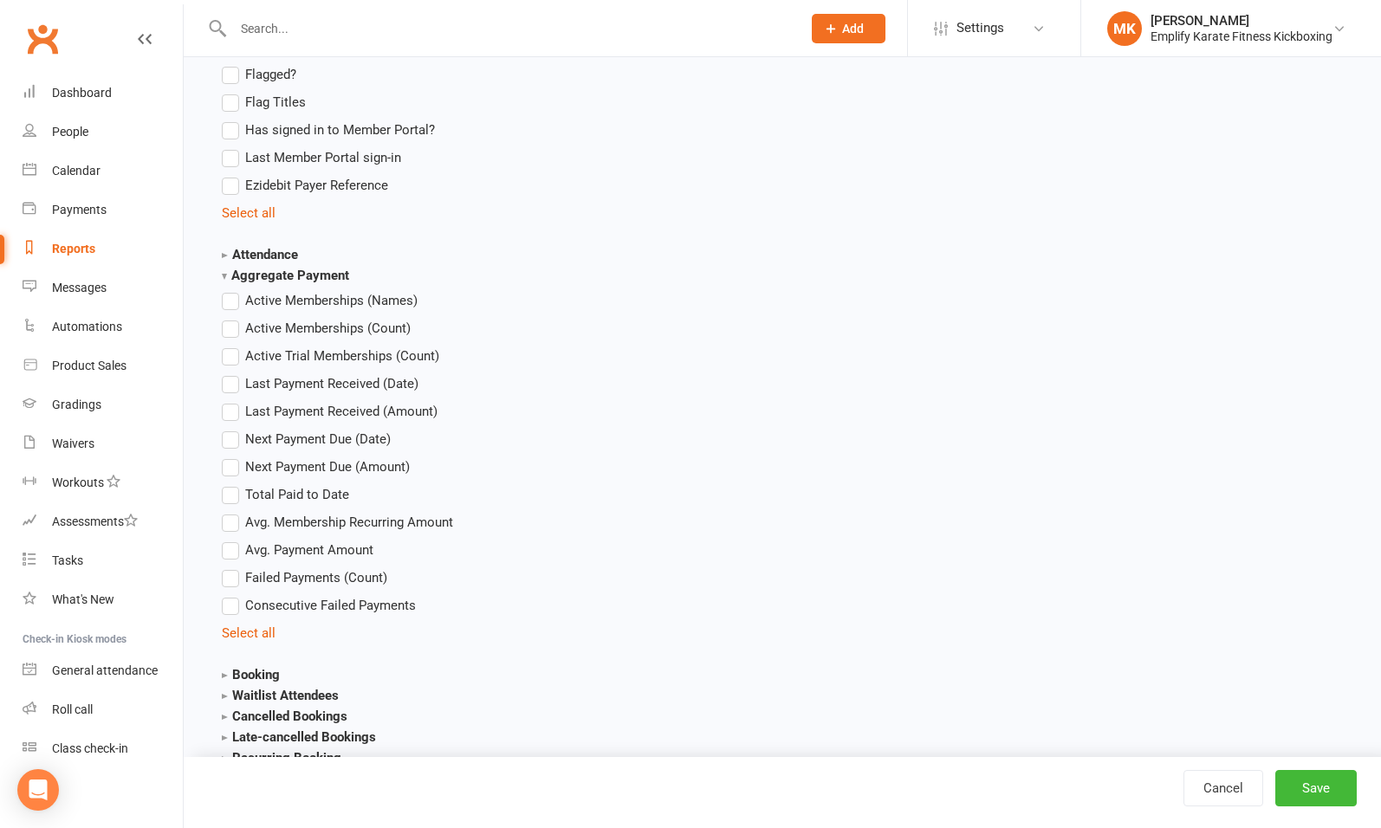
click at [296, 490] on span "Total Paid to Date" at bounding box center [297, 493] width 104 height 18
click at [233, 484] on input "Total Paid to Date" at bounding box center [227, 484] width 11 height 0
click at [1318, 790] on button "Save" at bounding box center [1316, 788] width 81 height 36
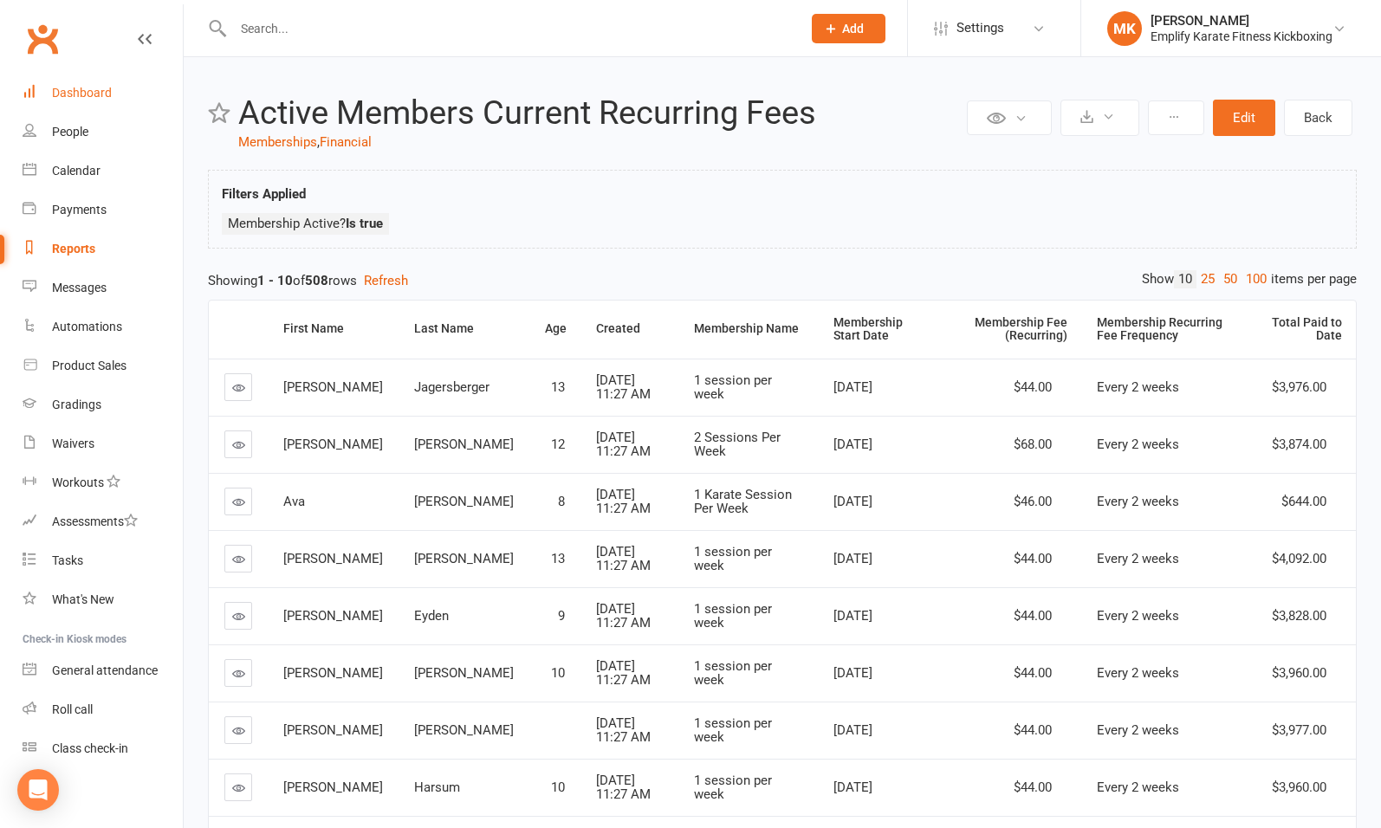
click at [72, 99] on div "Dashboard" at bounding box center [82, 93] width 60 height 14
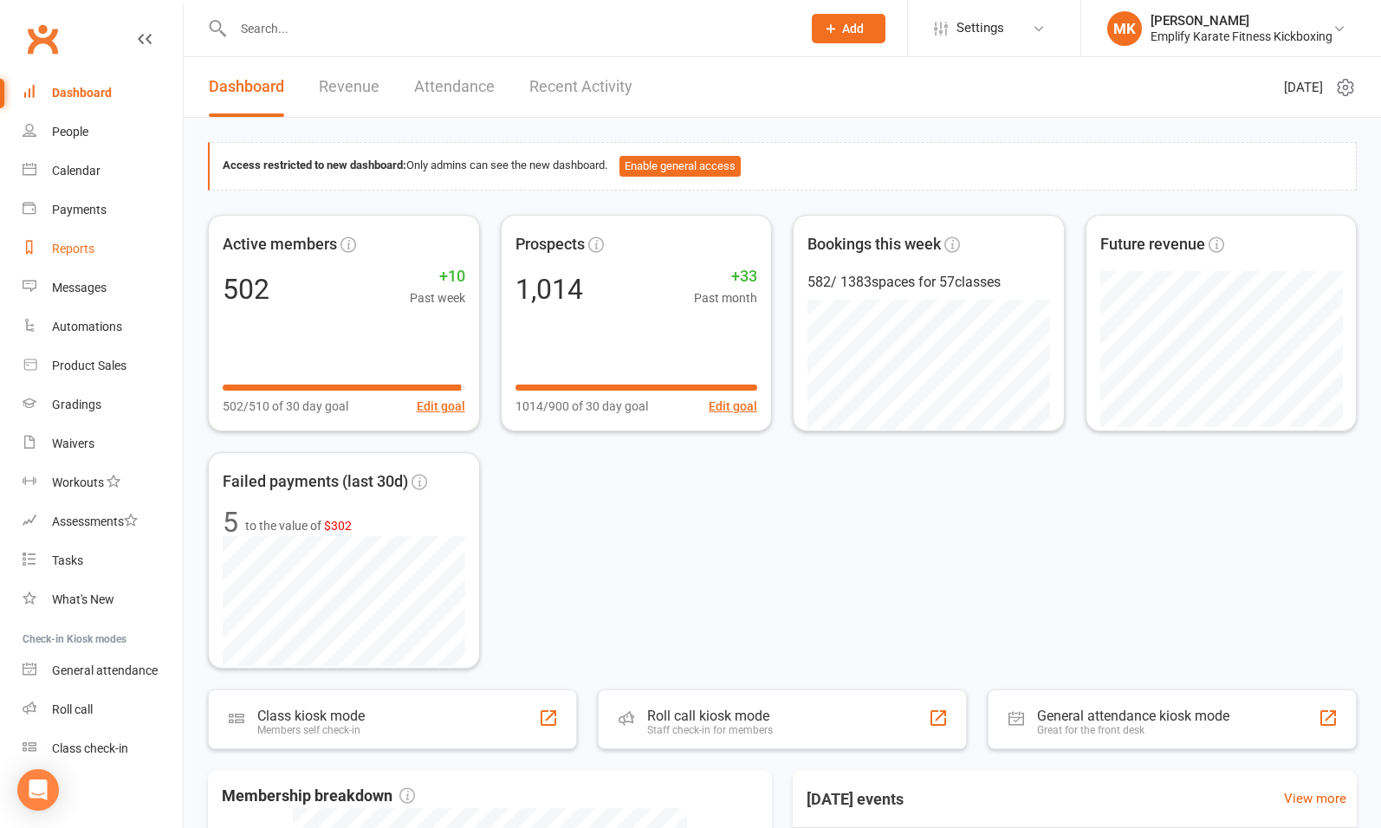
click at [88, 244] on div "Reports" at bounding box center [73, 249] width 42 height 14
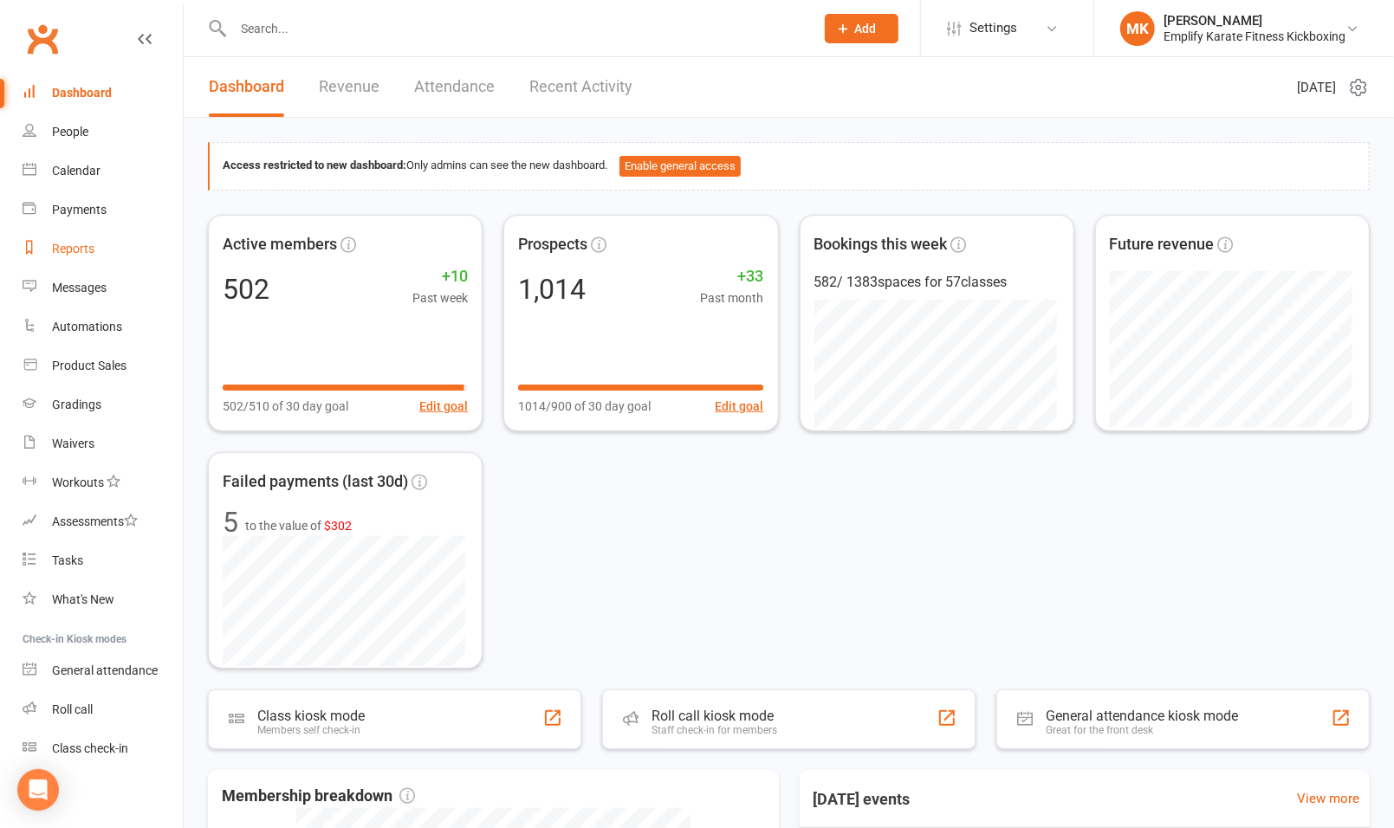
select select "100"
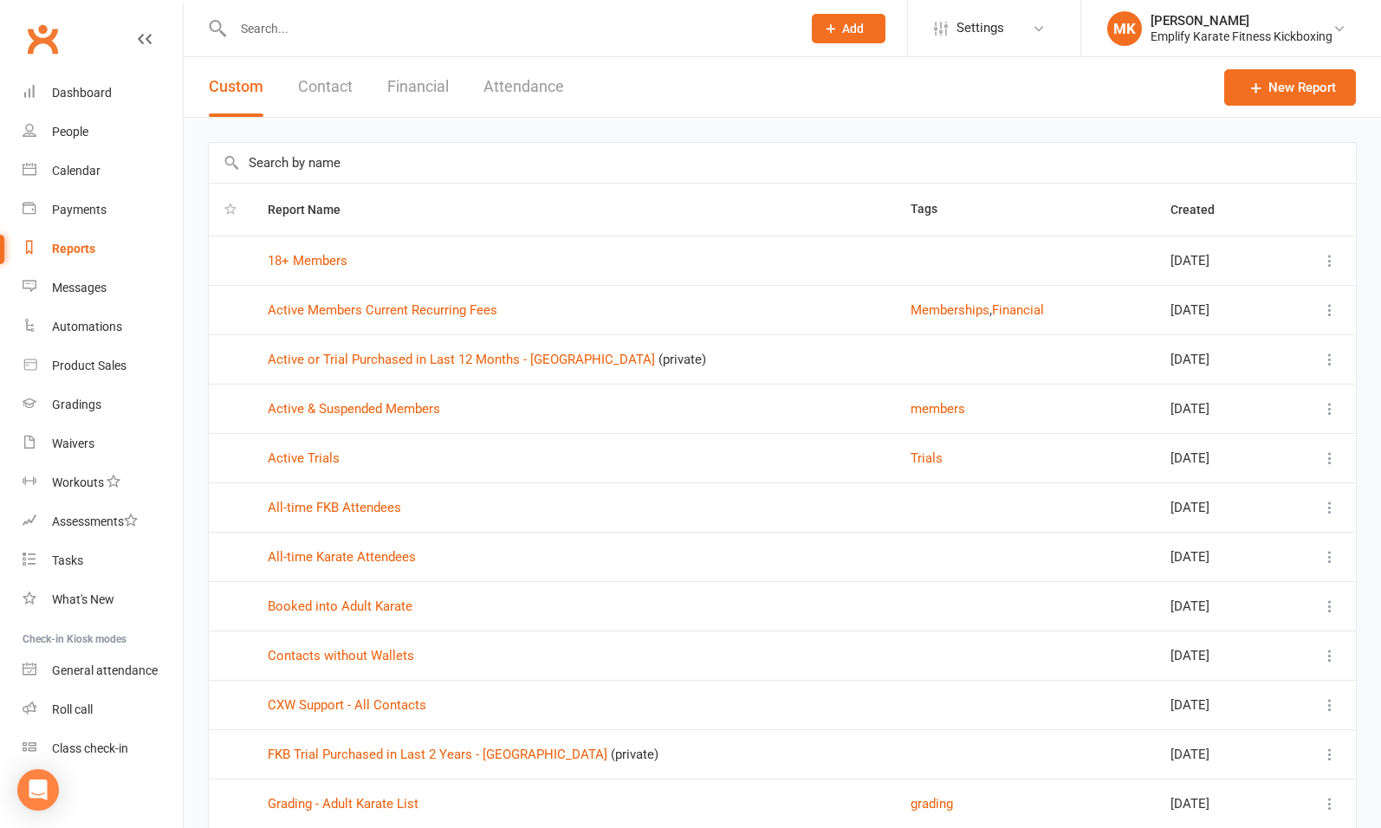
click at [558, 166] on input "text" at bounding box center [782, 163] width 1147 height 40
type input "finan"
type input "financial"
click at [895, 213] on th "Tags" at bounding box center [1025, 210] width 260 height 52
click at [402, 310] on link "Active Members Current Recurring Fees" at bounding box center [383, 310] width 230 height 16
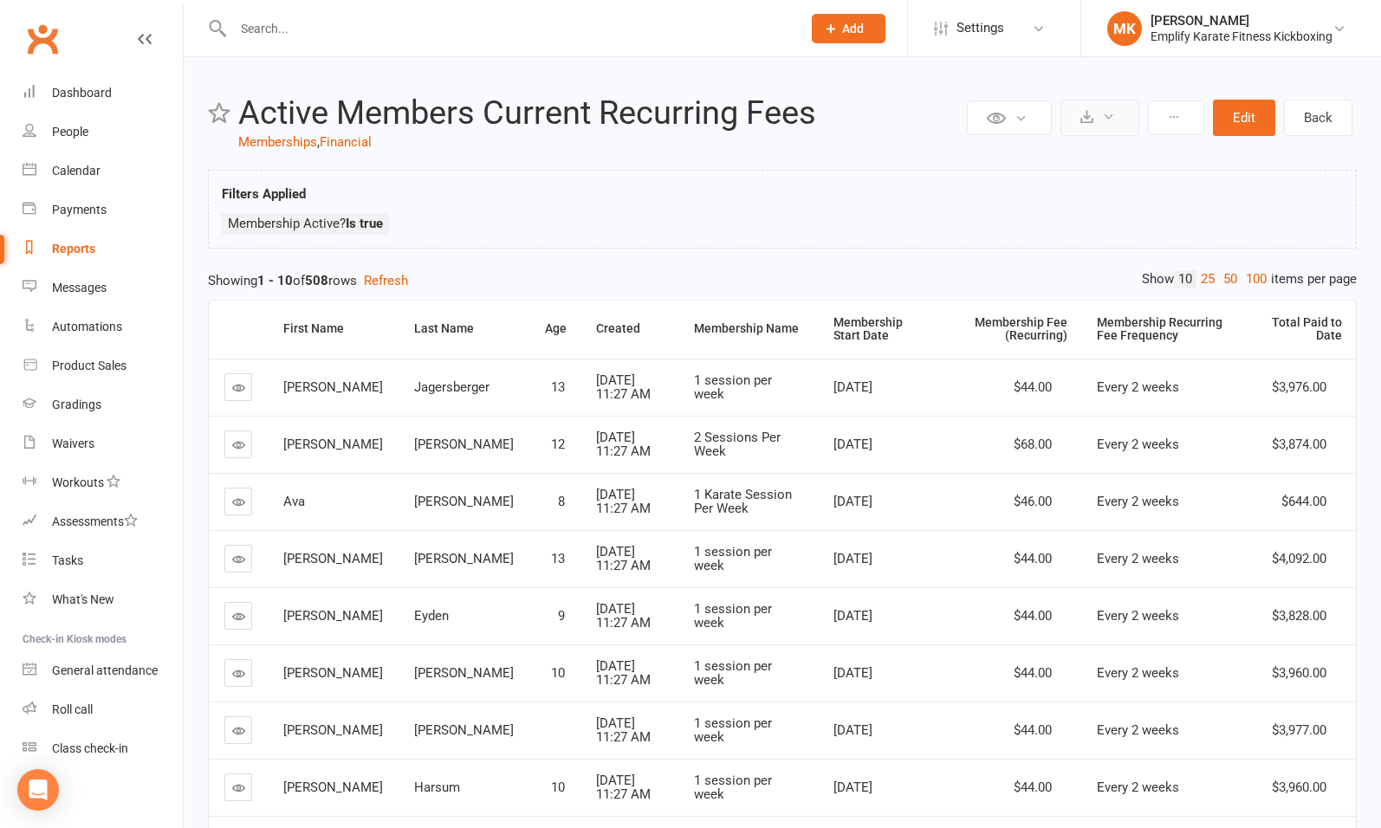
click at [1110, 117] on icon at bounding box center [1108, 116] width 13 height 13
click at [1021, 162] on link "Export to CSV" at bounding box center [1048, 159] width 182 height 35
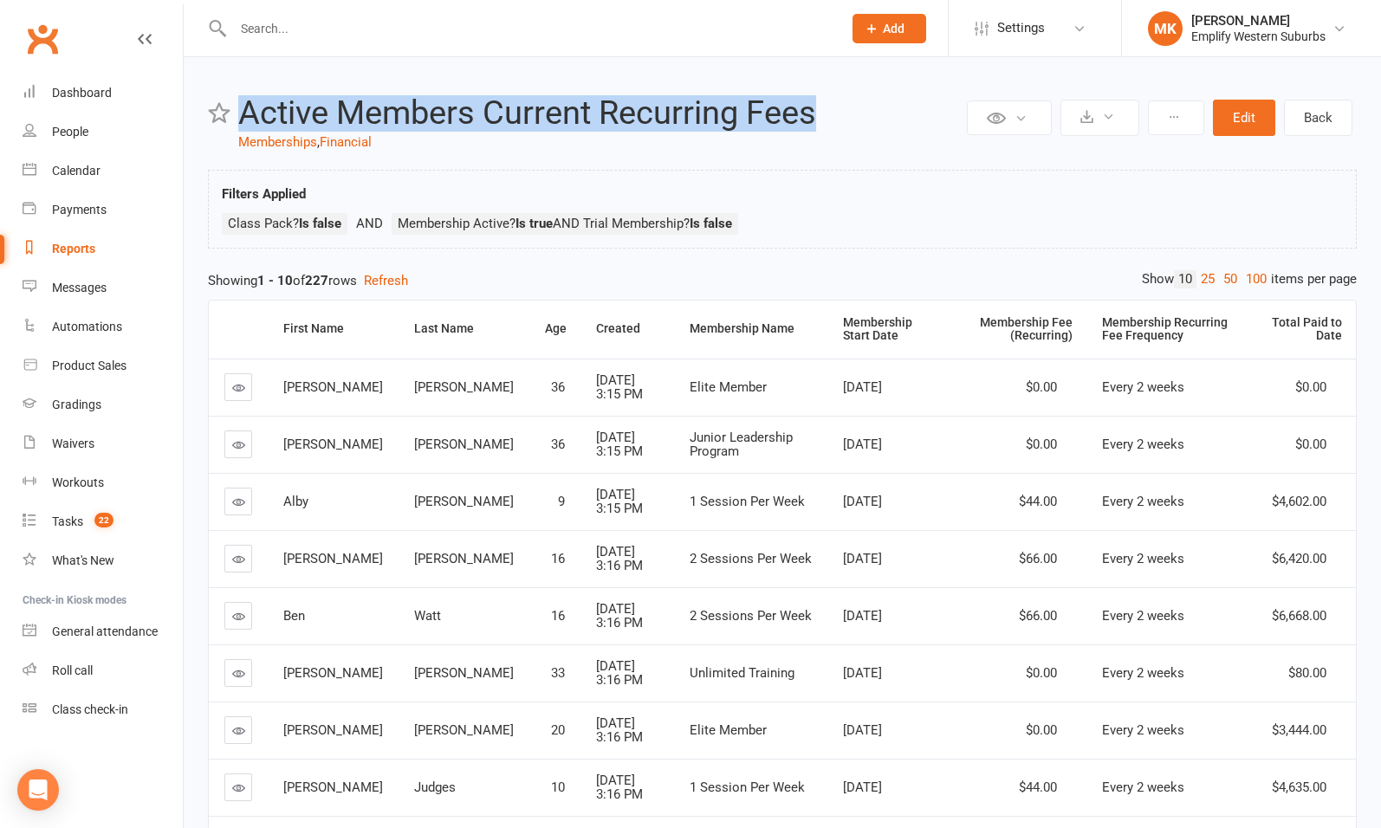
drag, startPoint x: 832, startPoint y: 118, endPoint x: 244, endPoint y: 99, distance: 588.7
click at [244, 99] on h2 "Active Members Current Recurring Fees" at bounding box center [600, 113] width 724 height 36
copy h2 "Active Members Current Recurring Fees"
